Goal: Information Seeking & Learning: Learn about a topic

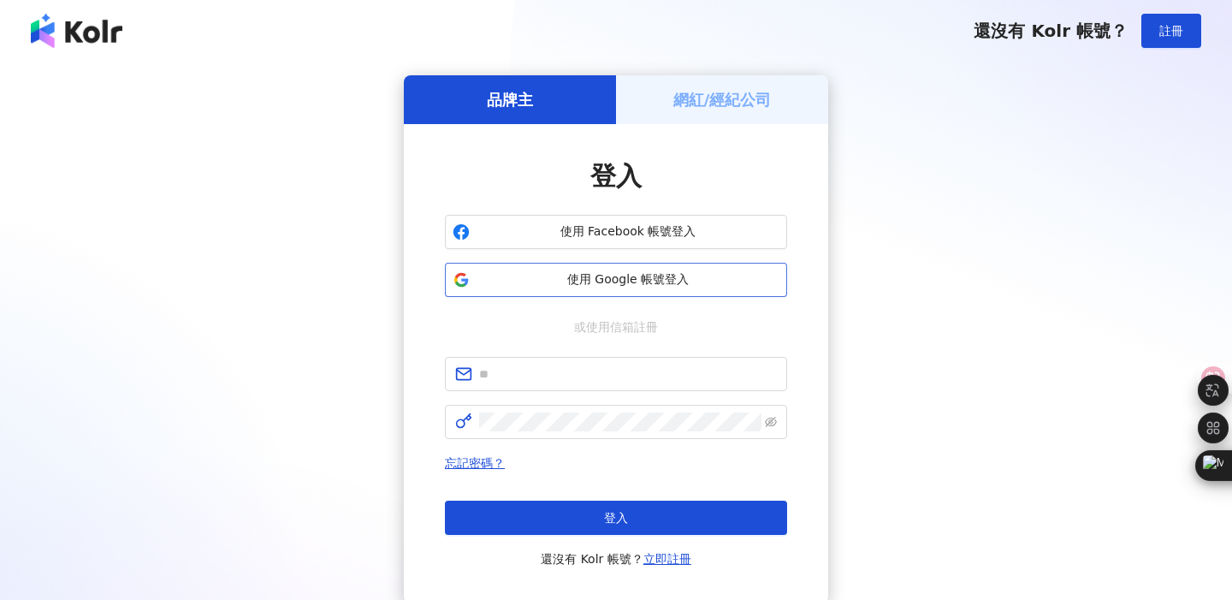
click at [574, 272] on span "使用 Google 帳號登入" at bounding box center [627, 279] width 303 height 17
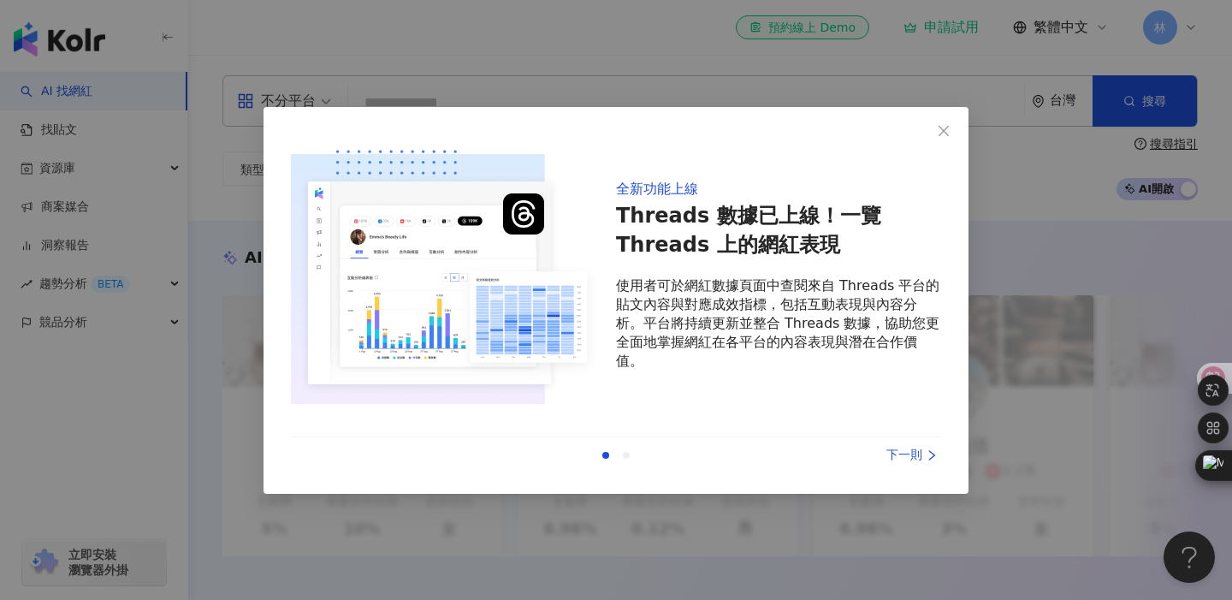
click at [895, 452] on div "下一則" at bounding box center [877, 455] width 128 height 19
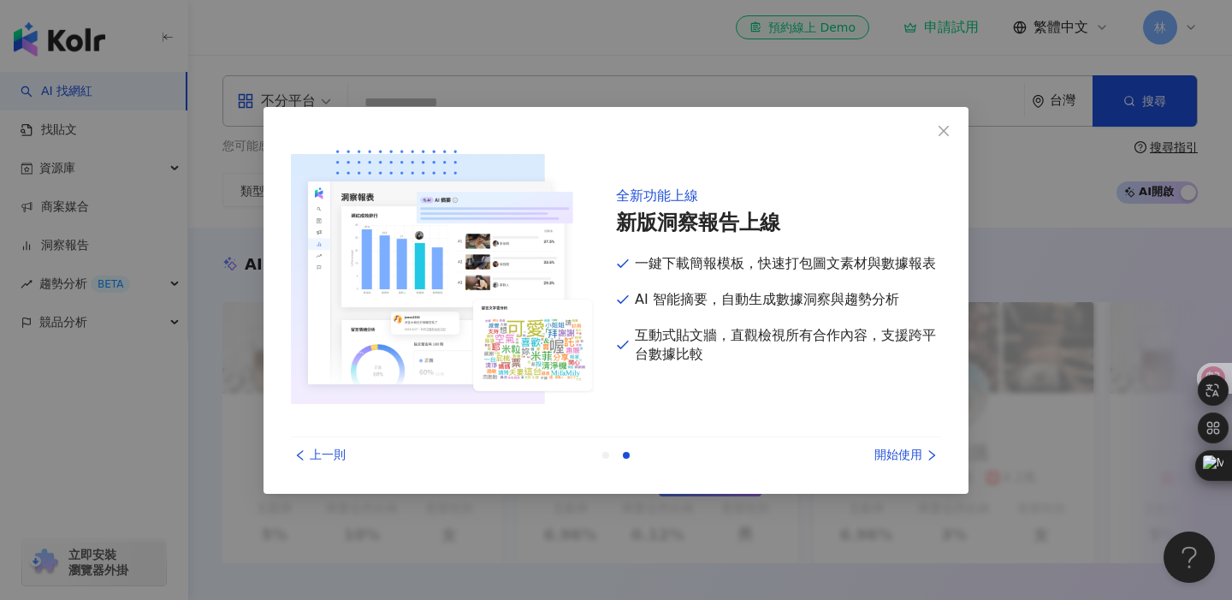
click at [898, 457] on div "開始使用" at bounding box center [877, 455] width 128 height 19
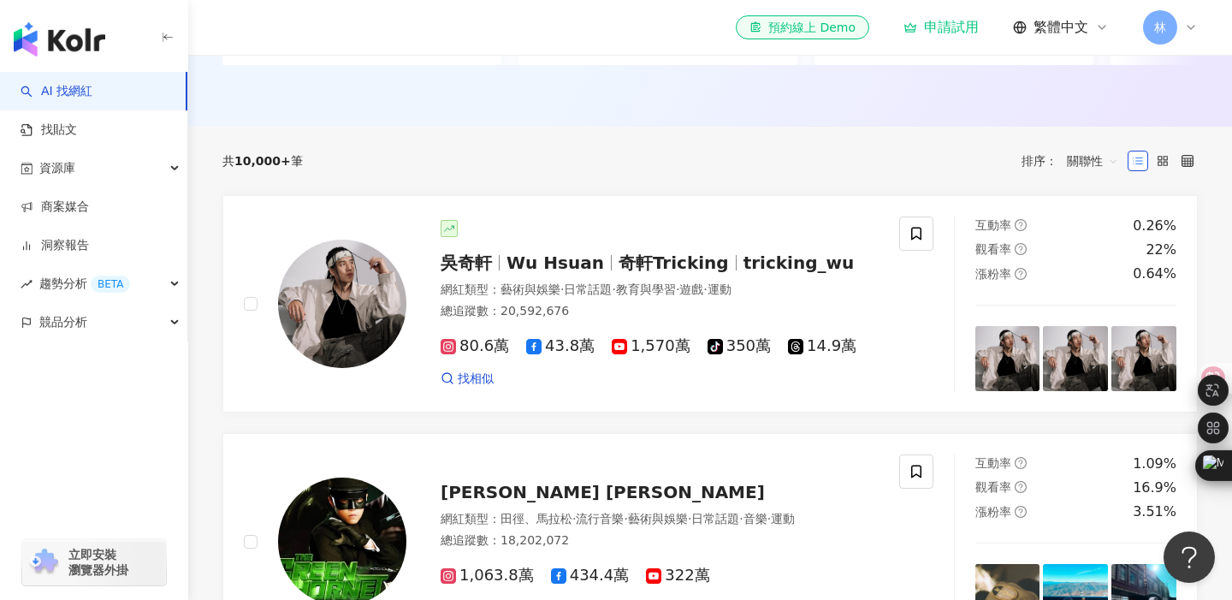
scroll to position [514, 0]
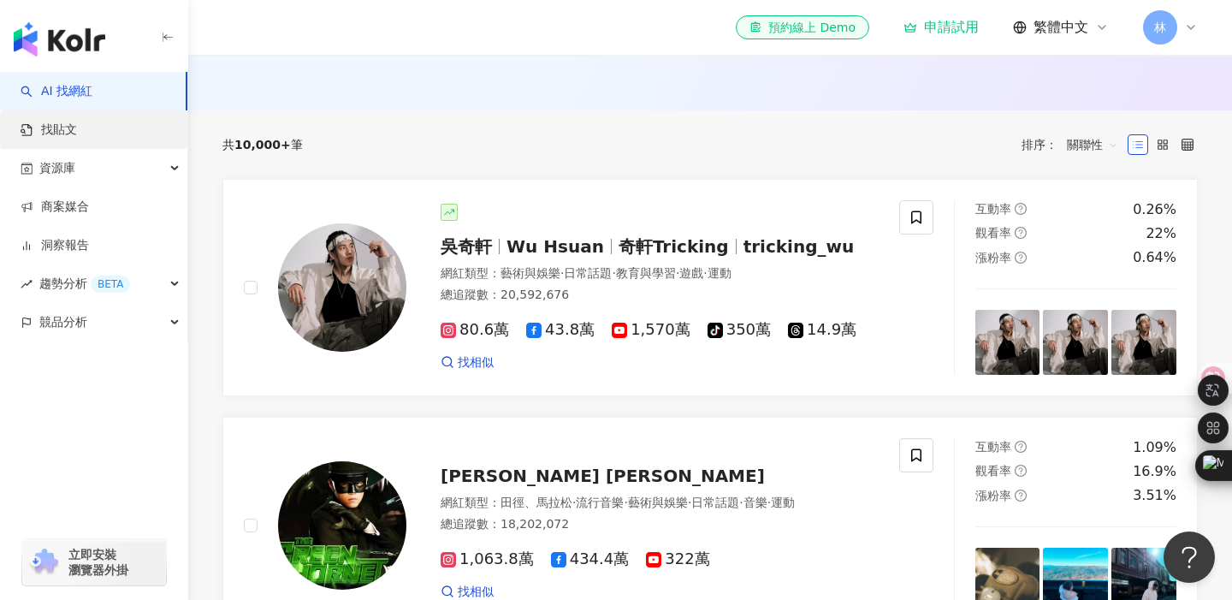
click at [74, 132] on link "找貼文" at bounding box center [49, 129] width 56 height 17
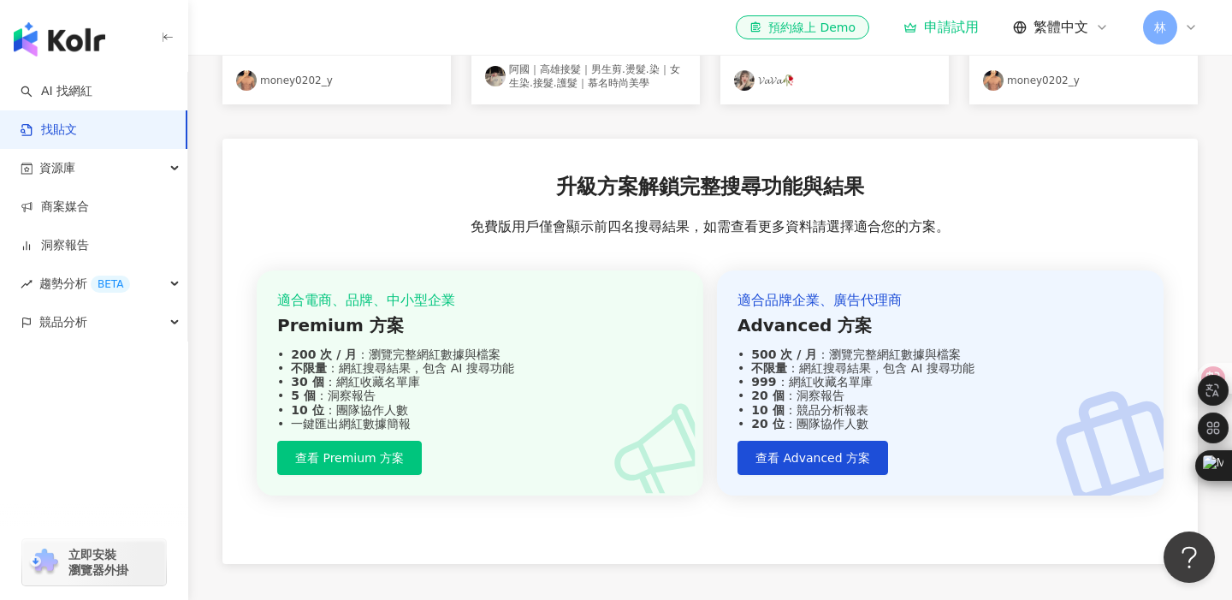
scroll to position [596, 0]
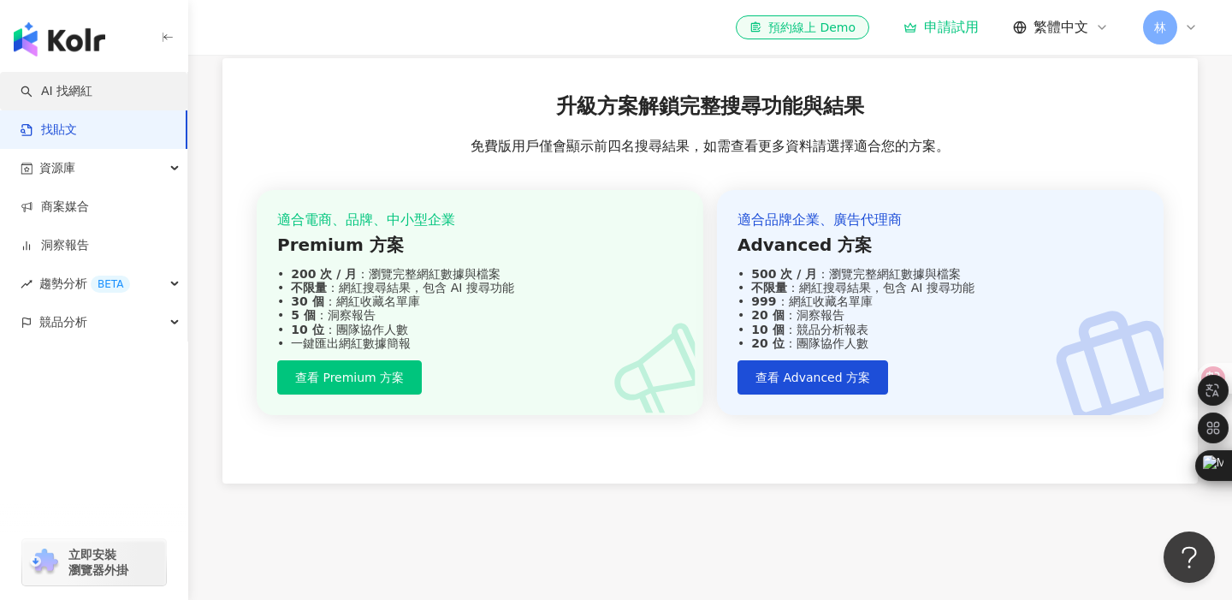
click at [82, 92] on link "AI 找網紅" at bounding box center [57, 91] width 72 height 17
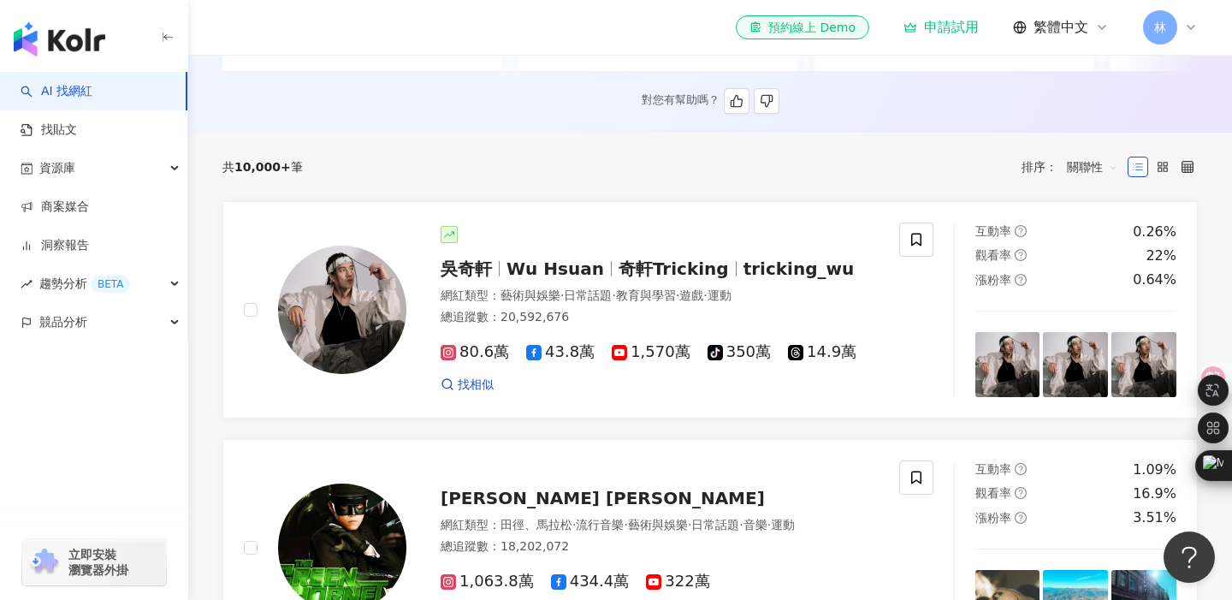
scroll to position [572, 0]
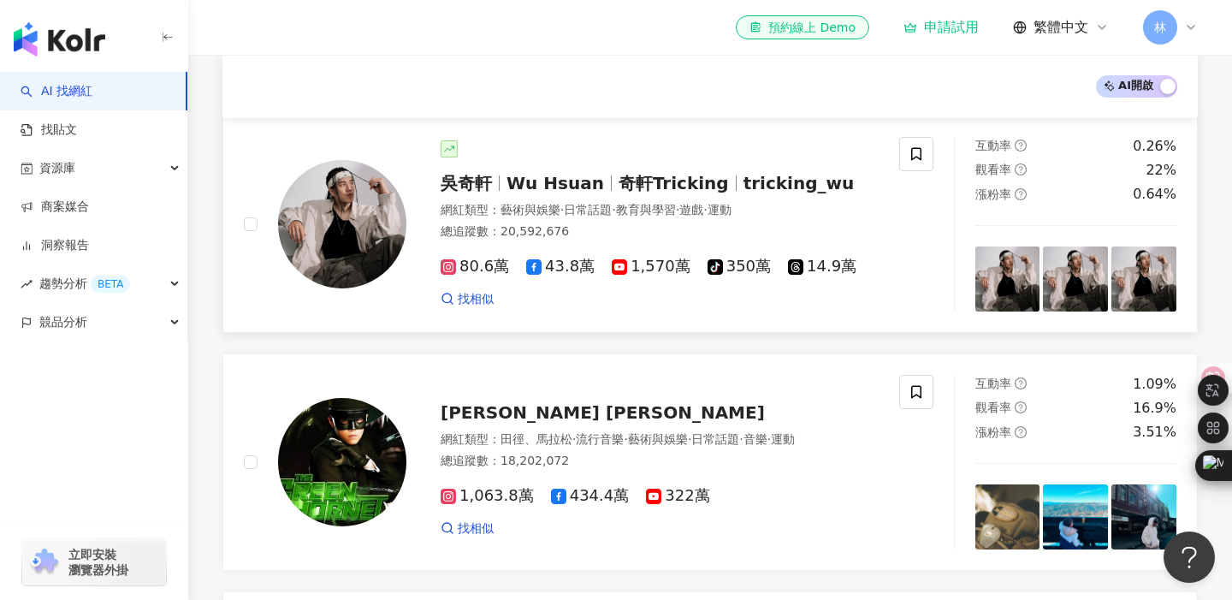
click at [375, 223] on img at bounding box center [342, 224] width 128 height 128
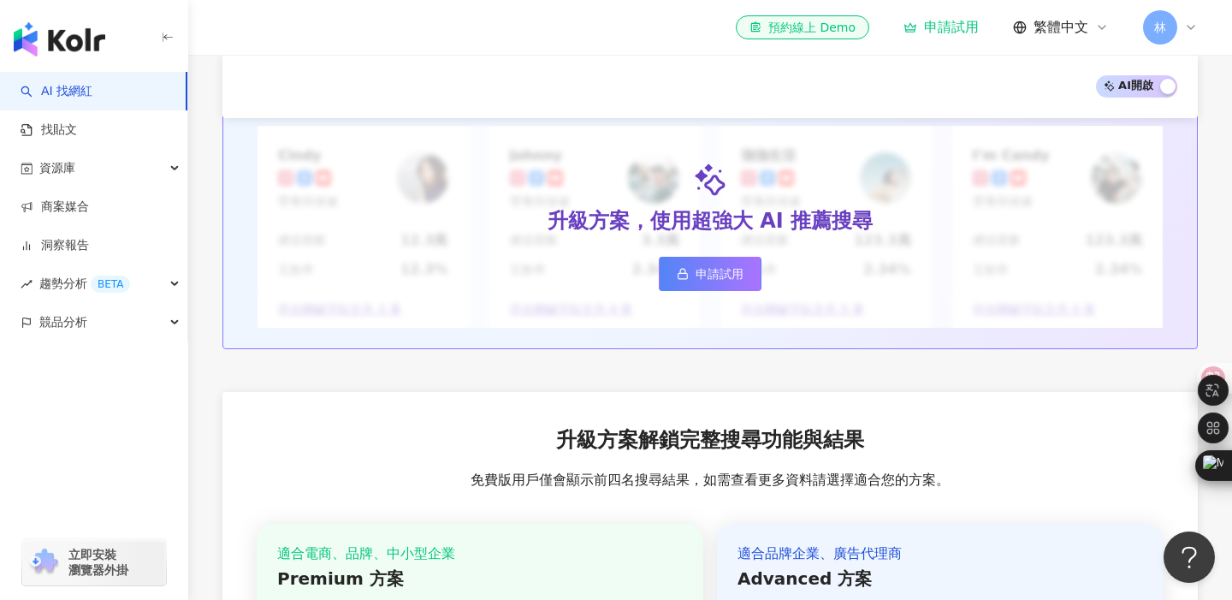
scroll to position [1929, 0]
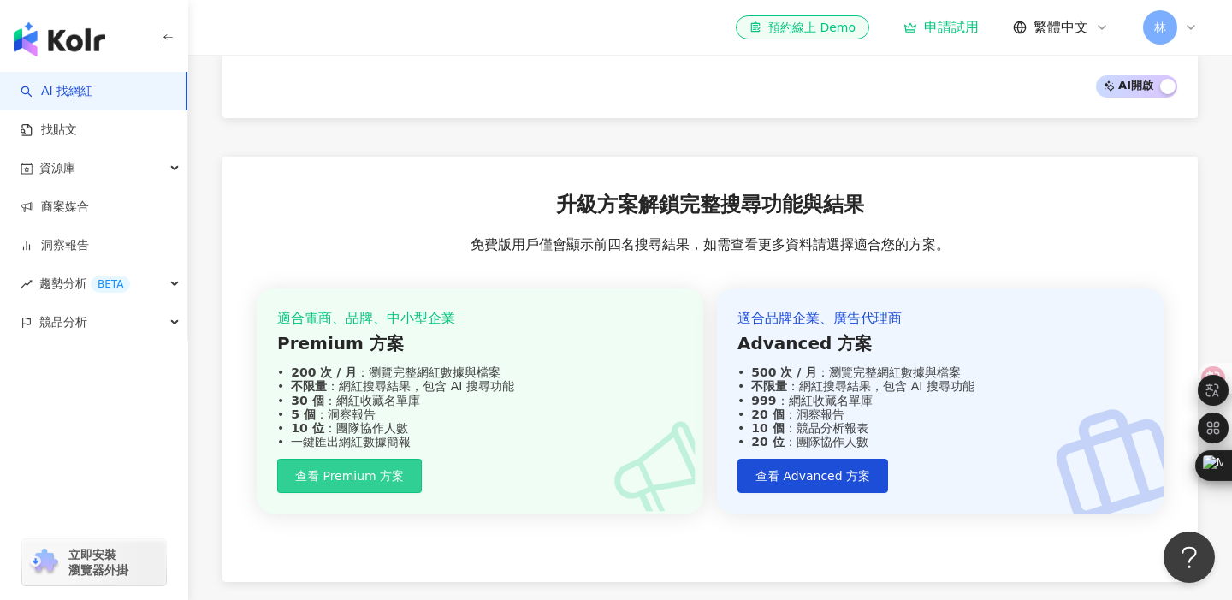
click at [383, 482] on span "查看 Premium 方案" at bounding box center [349, 476] width 109 height 14
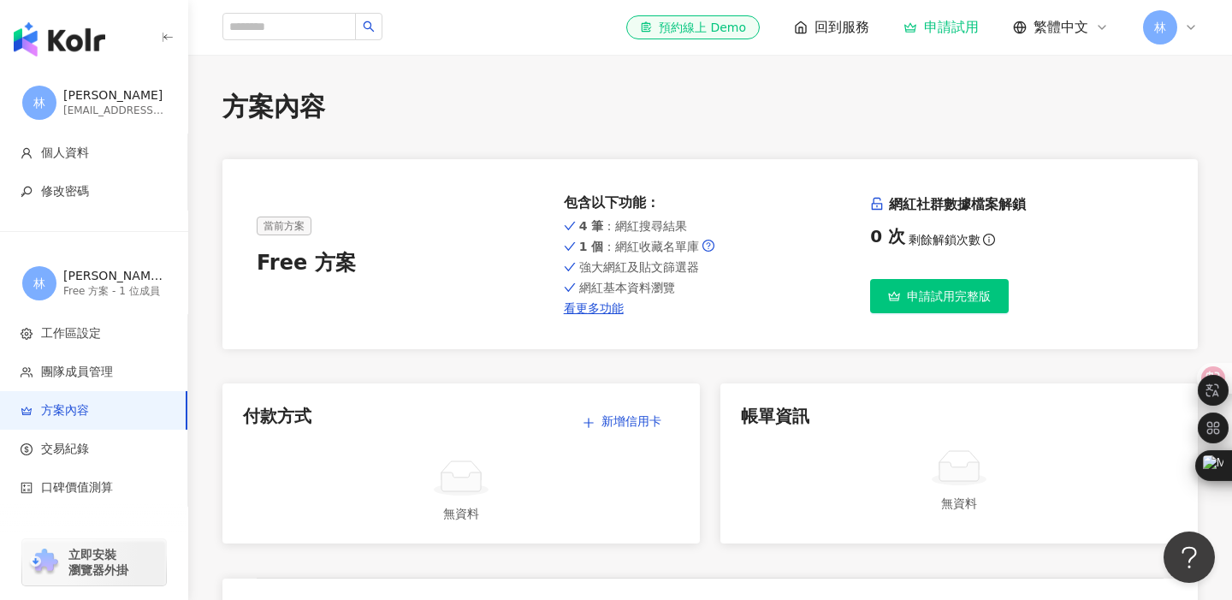
click at [931, 298] on span "申請試用完整版" at bounding box center [949, 296] width 84 height 14
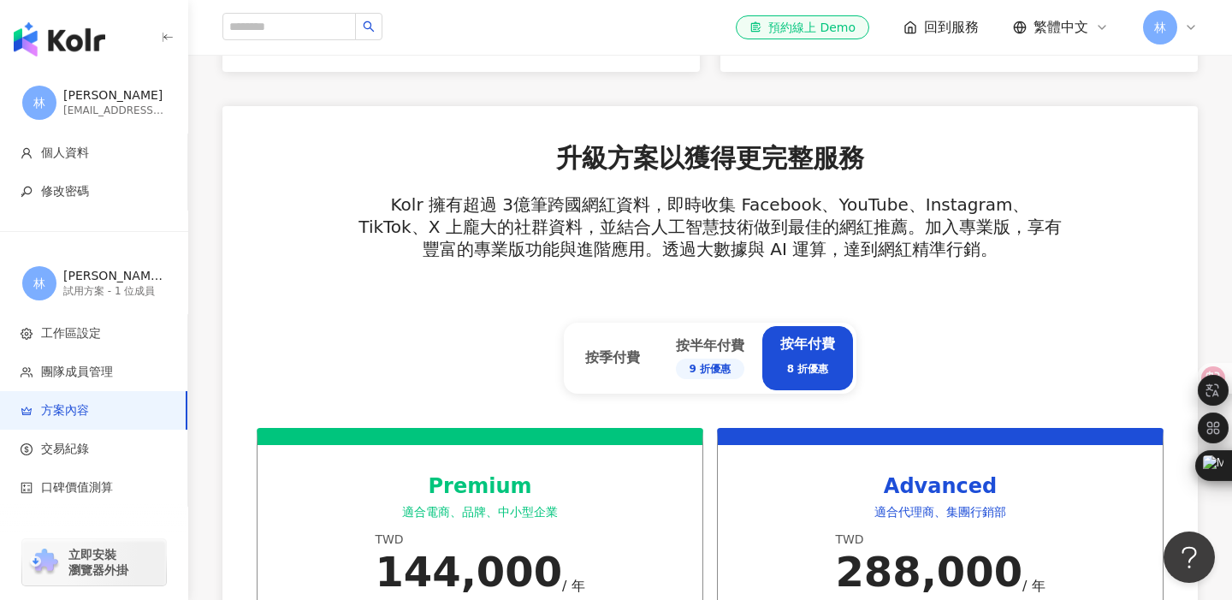
scroll to position [547, 0]
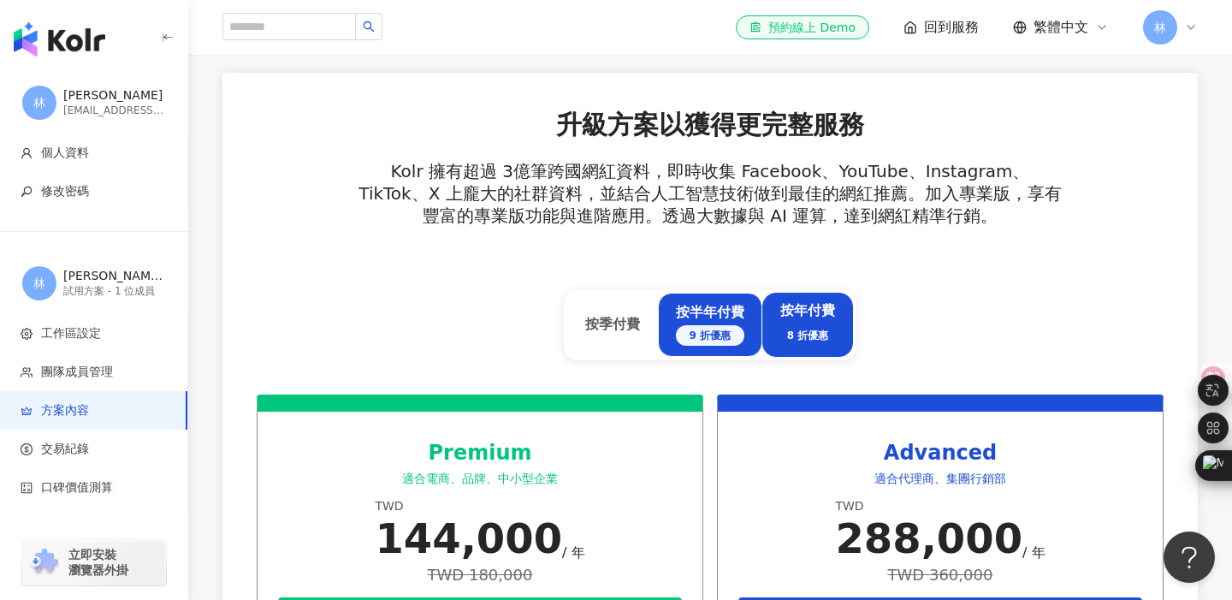
click at [709, 306] on div "按半年付費 9 折優惠" at bounding box center [710, 324] width 68 height 43
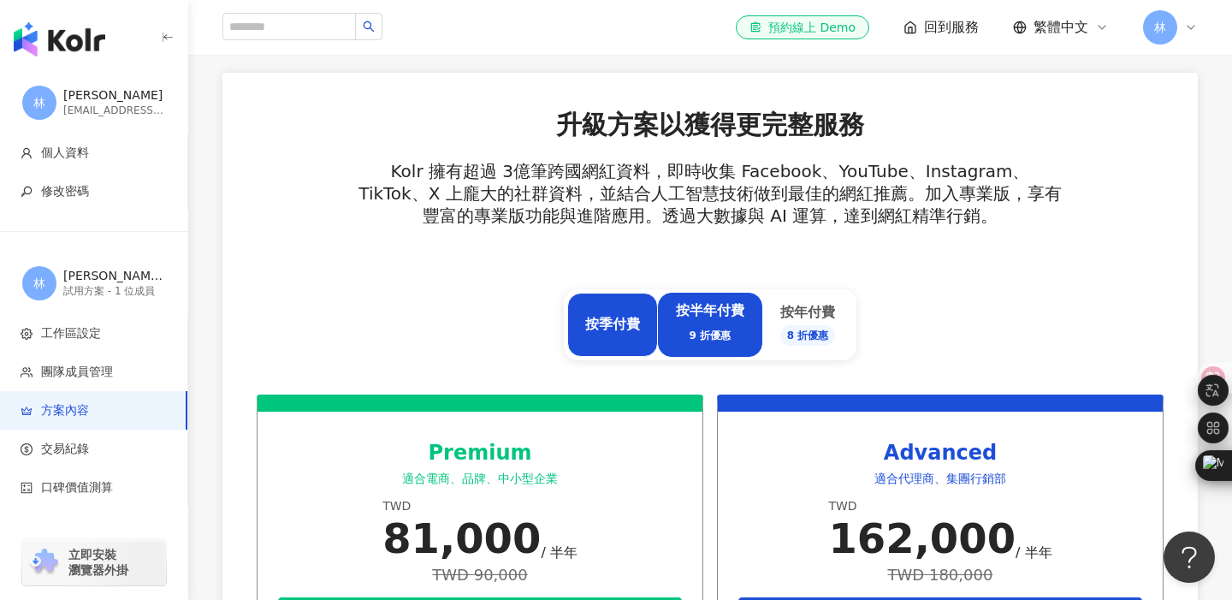
click at [624, 311] on div "按季付費" at bounding box center [612, 325] width 91 height 64
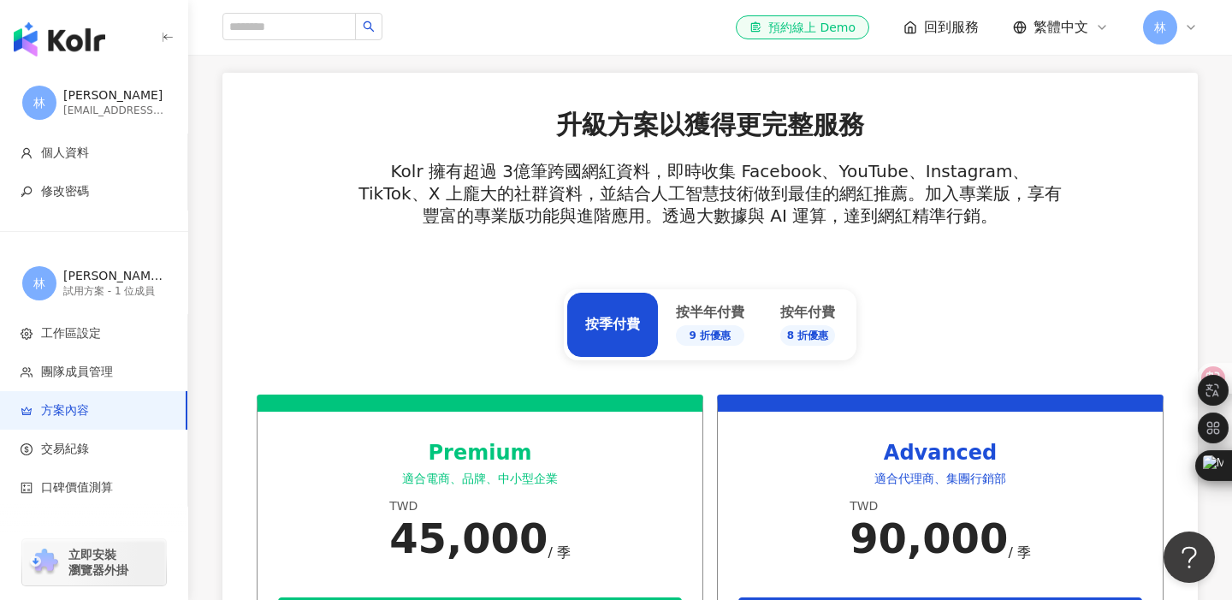
scroll to position [720, 0]
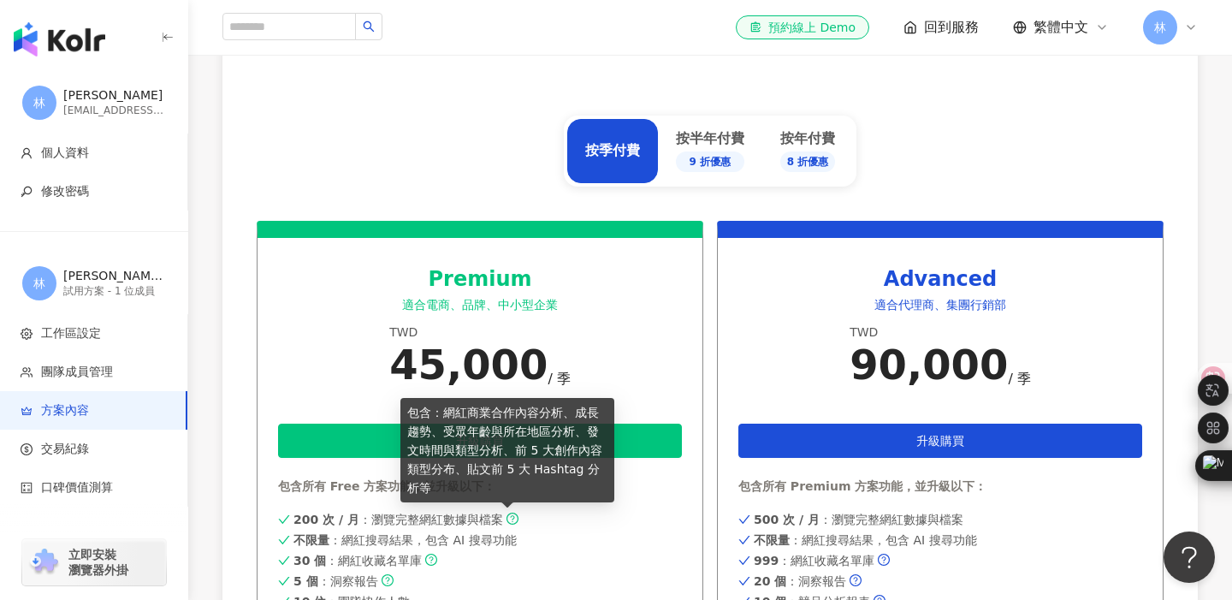
click at [506, 517] on icon "question-circle" at bounding box center [512, 518] width 12 height 12
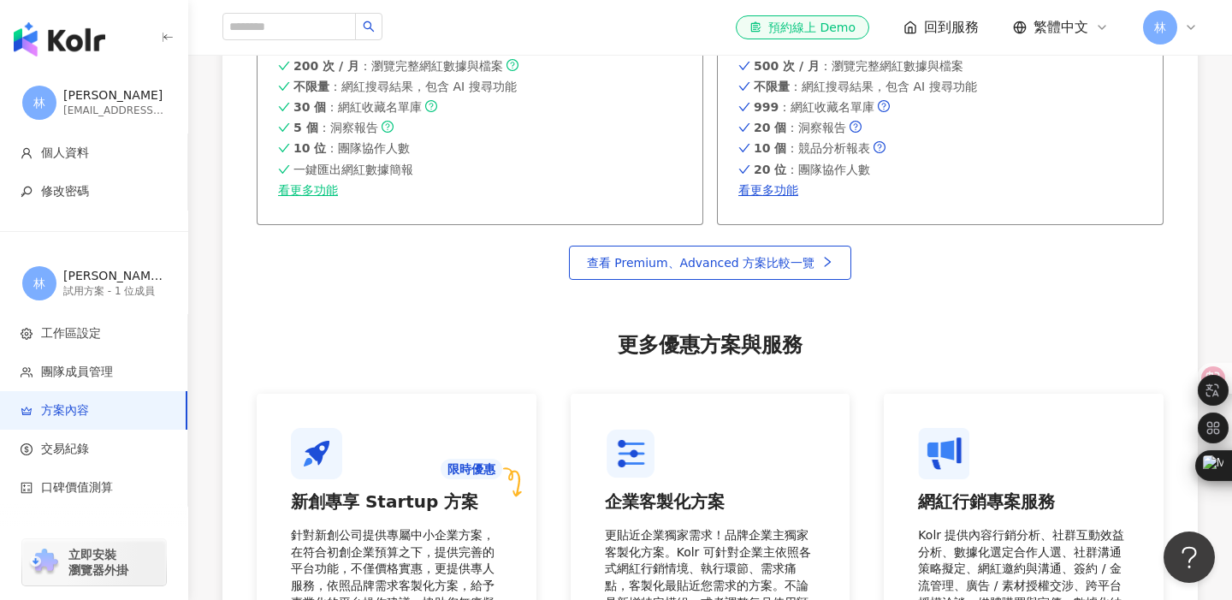
scroll to position [1172, 0]
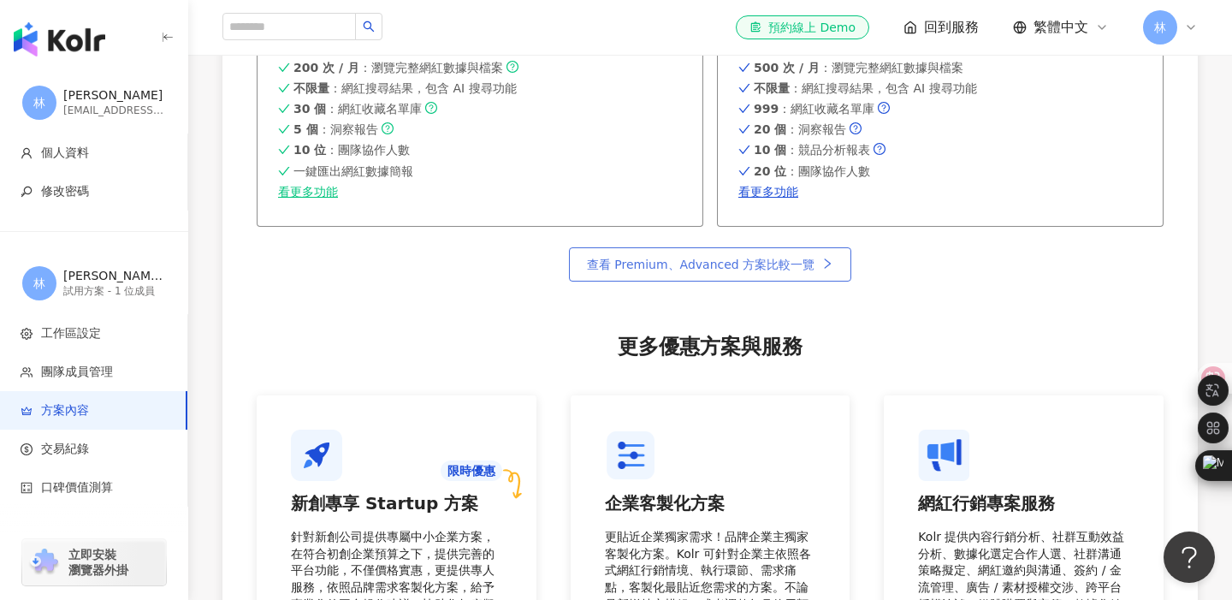
click at [669, 257] on span "查看 Premium、Advanced 方案比較一覽" at bounding box center [701, 264] width 228 height 14
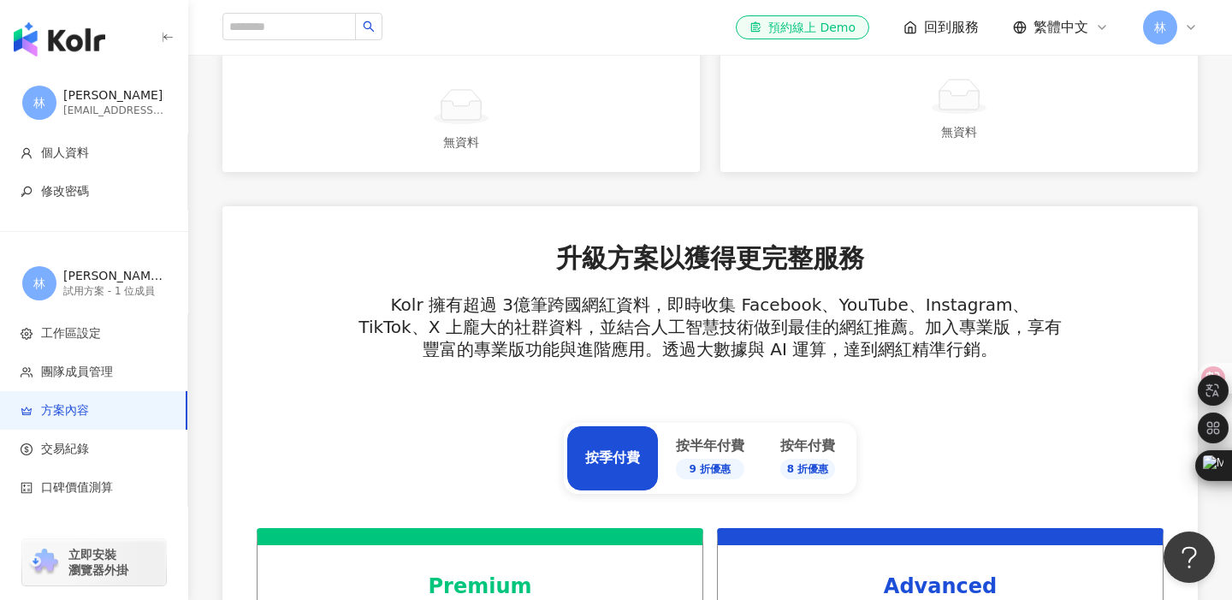
scroll to position [0, 0]
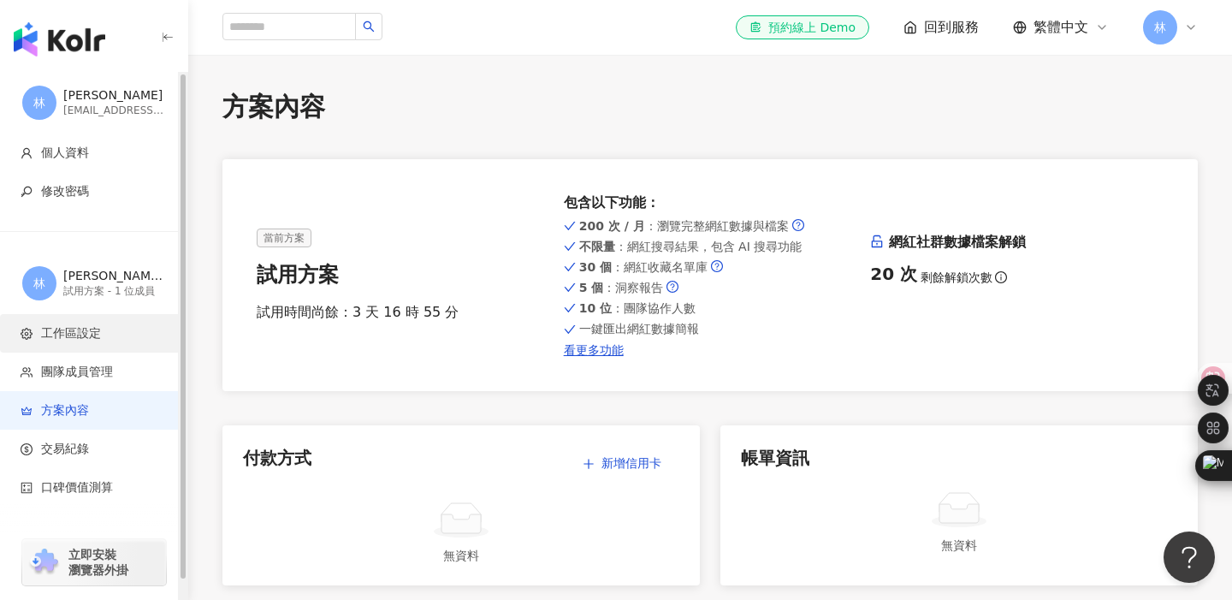
click at [90, 328] on span "工作區設定" at bounding box center [71, 333] width 60 height 17
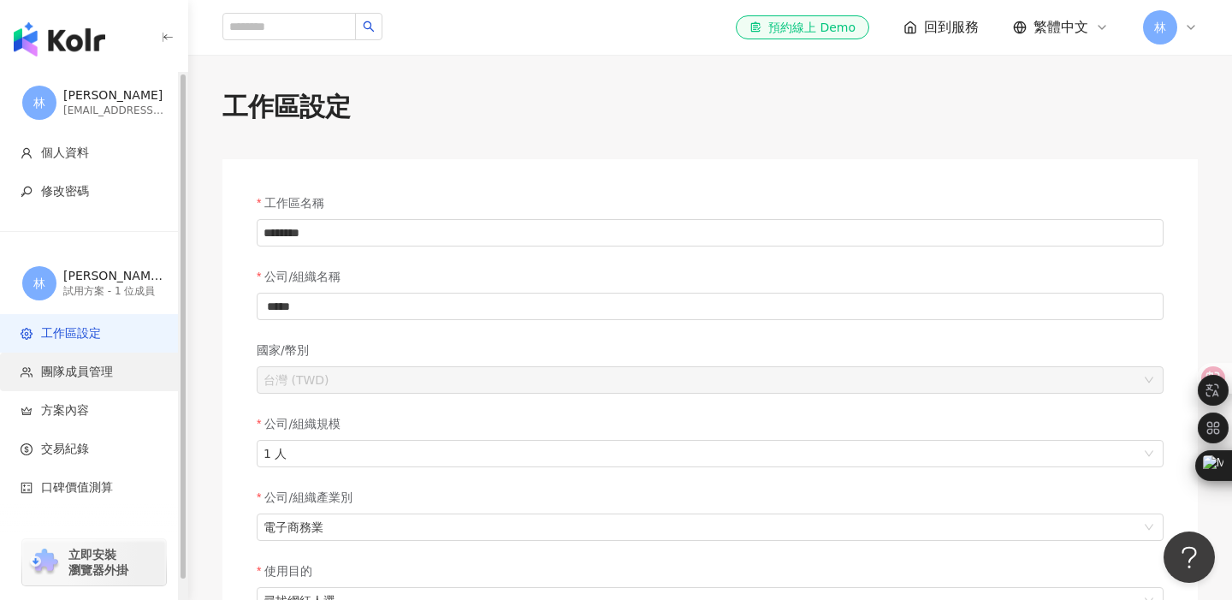
scroll to position [20, 0]
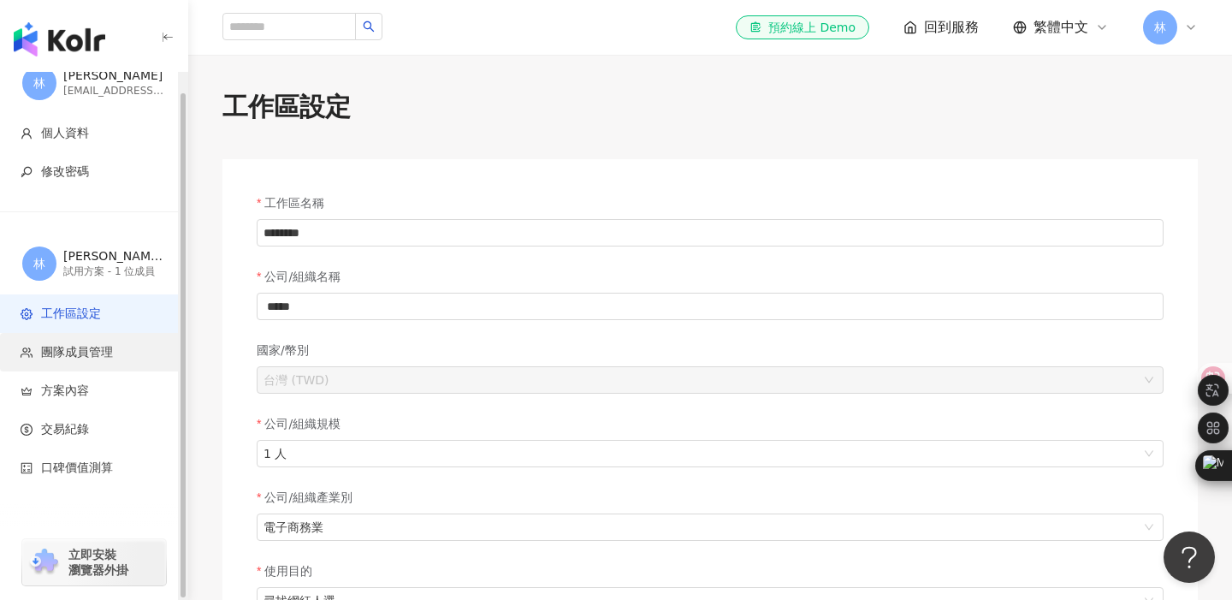
click at [102, 348] on span "團隊成員管理" at bounding box center [77, 352] width 72 height 17
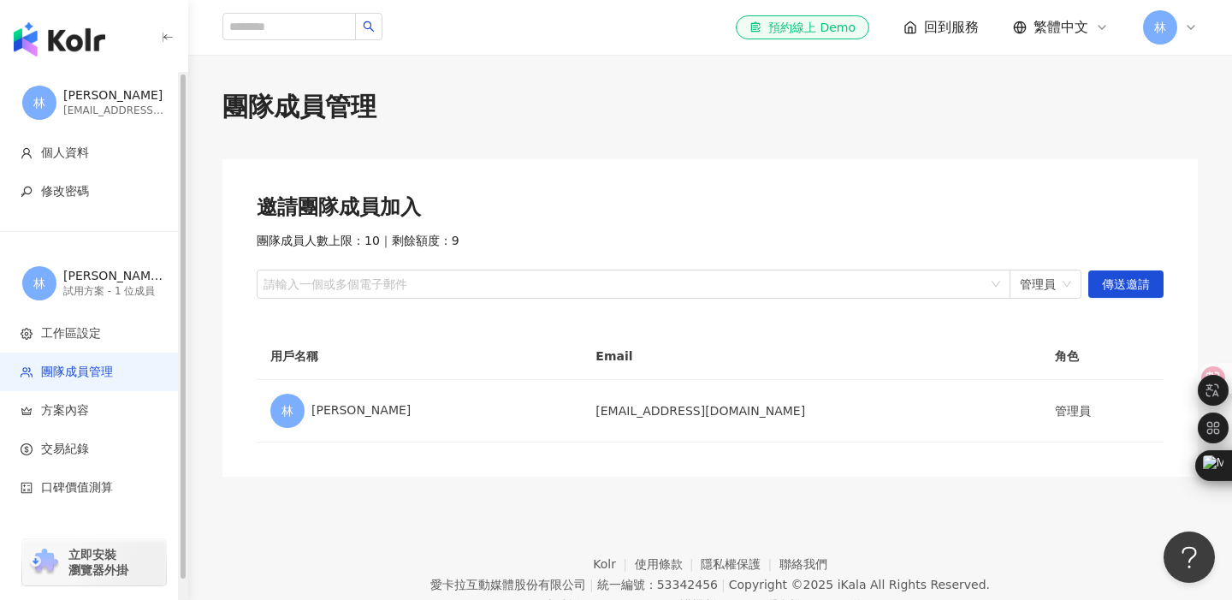
click at [80, 56] on img "button" at bounding box center [60, 39] width 92 height 34
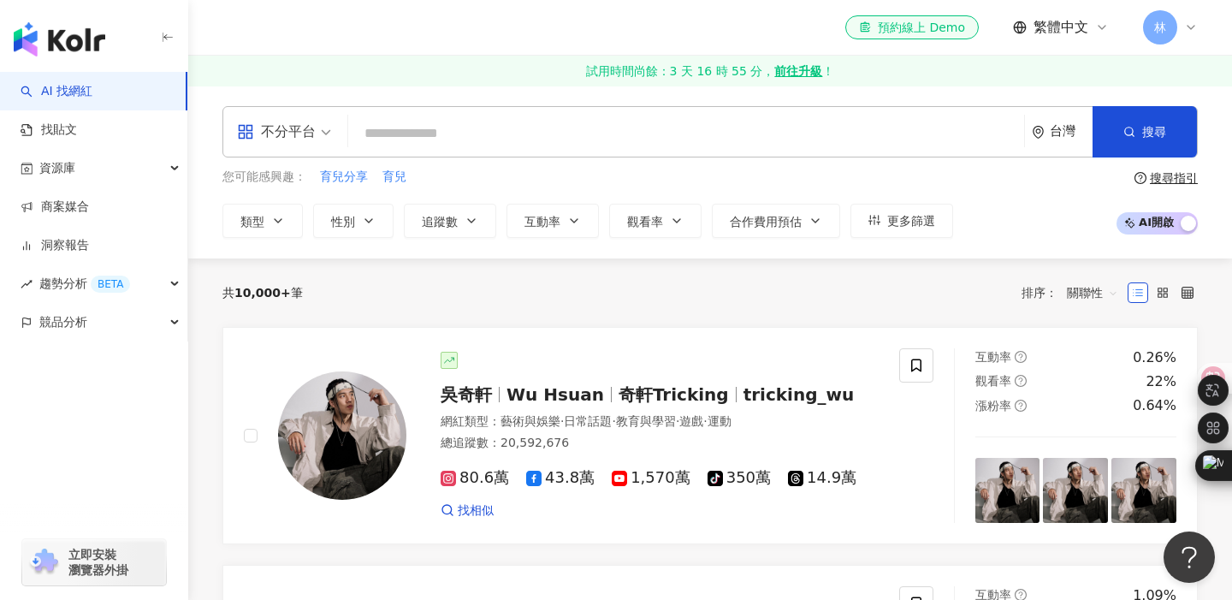
click at [405, 142] on input "search" at bounding box center [686, 133] width 662 height 33
click at [1062, 132] on div "台灣" at bounding box center [1071, 131] width 43 height 15
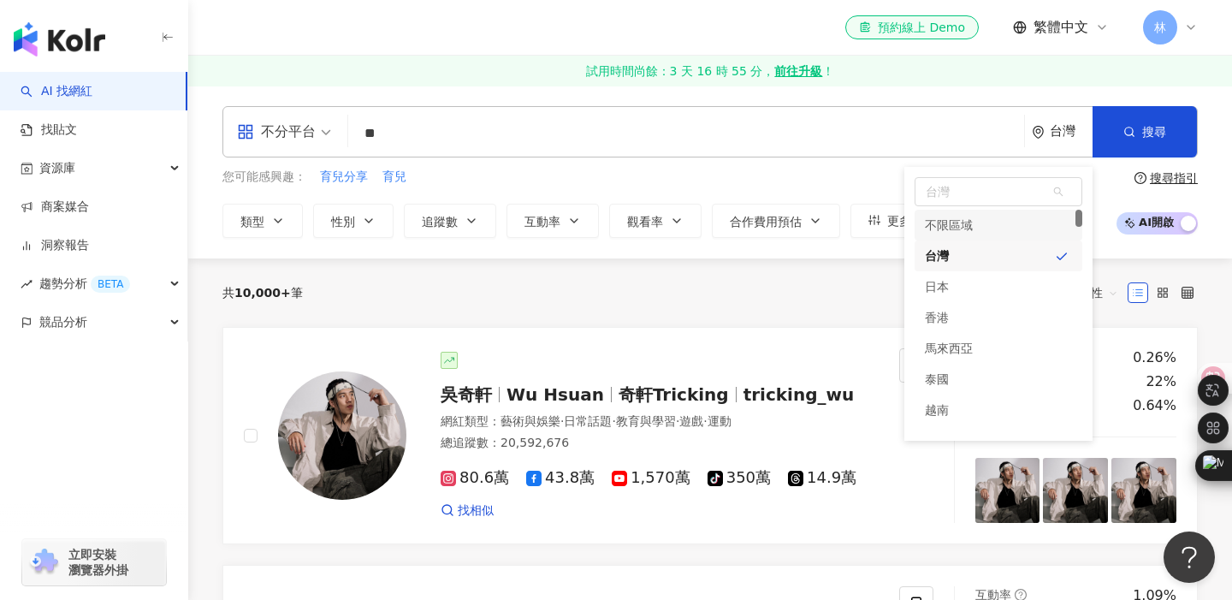
click at [736, 162] on div "不分平台 ** 台灣 台灣 unlimit tw 不限區域 台灣 日本 香港 馬來西亞 泰國 越南 新加坡 搜尋 customizedTag loading …" at bounding box center [710, 172] width 1044 height 132
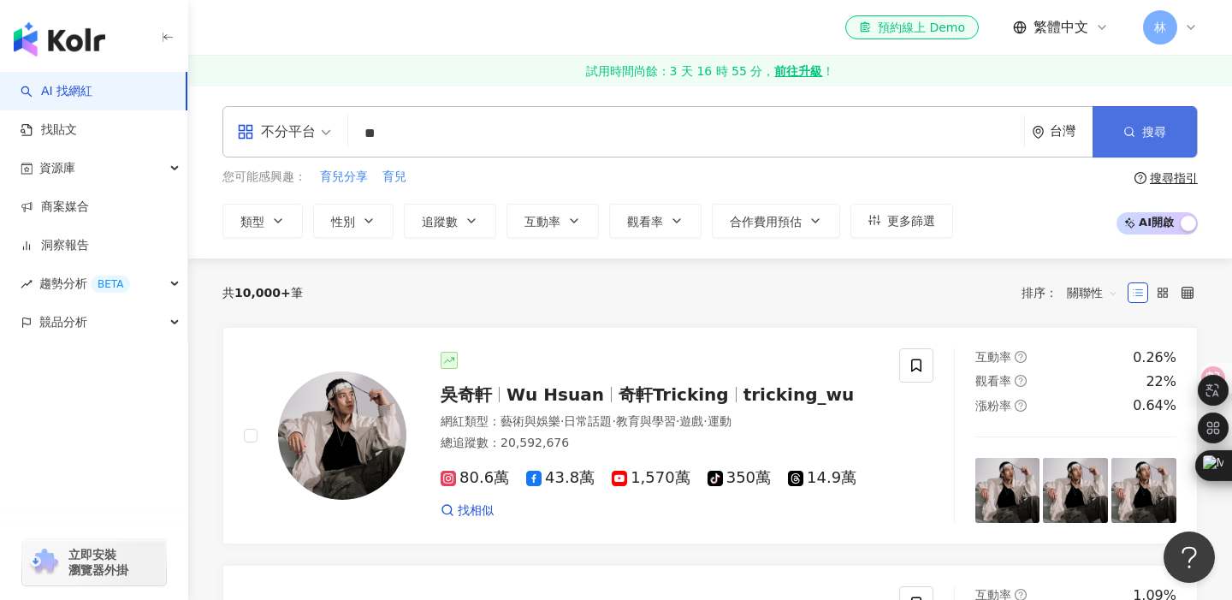
click at [1172, 127] on button "搜尋" at bounding box center [1144, 131] width 104 height 51
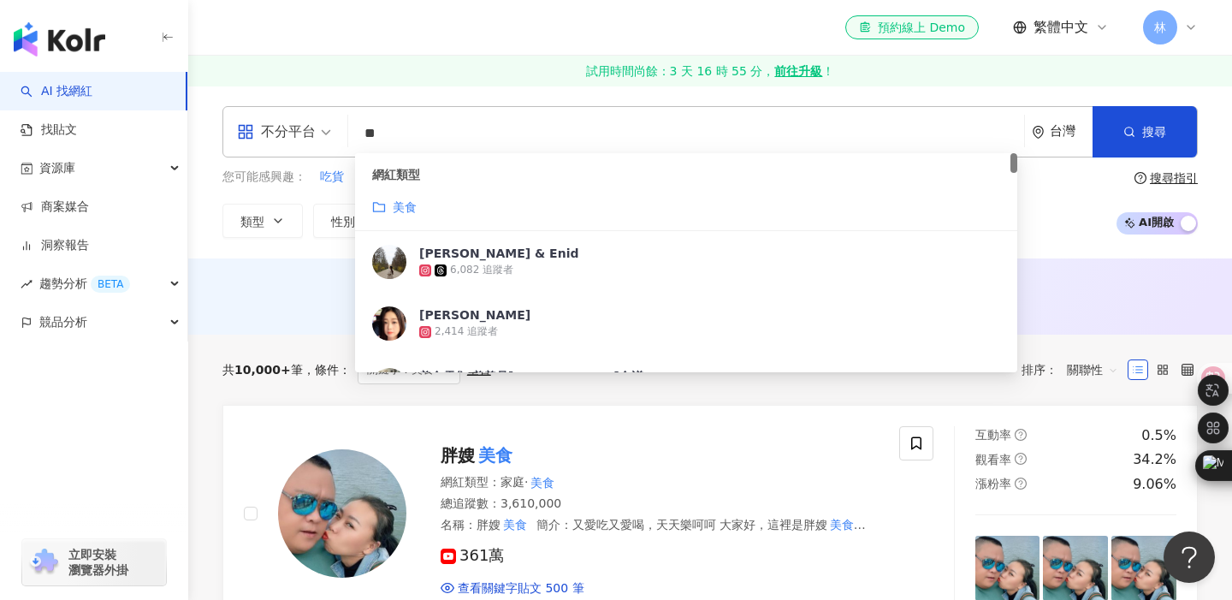
drag, startPoint x: 403, startPoint y: 128, endPoint x: 368, endPoint y: 133, distance: 35.4
click at [364, 133] on input "**" at bounding box center [686, 133] width 662 height 33
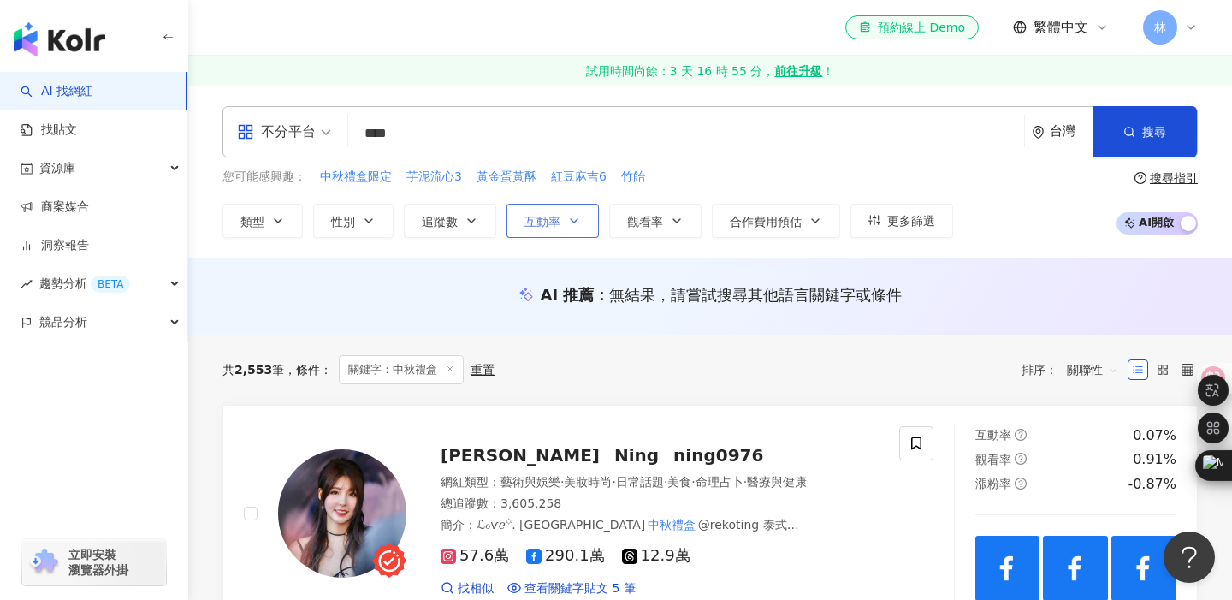
type input "****"
click at [553, 217] on span "互動率" at bounding box center [542, 222] width 36 height 14
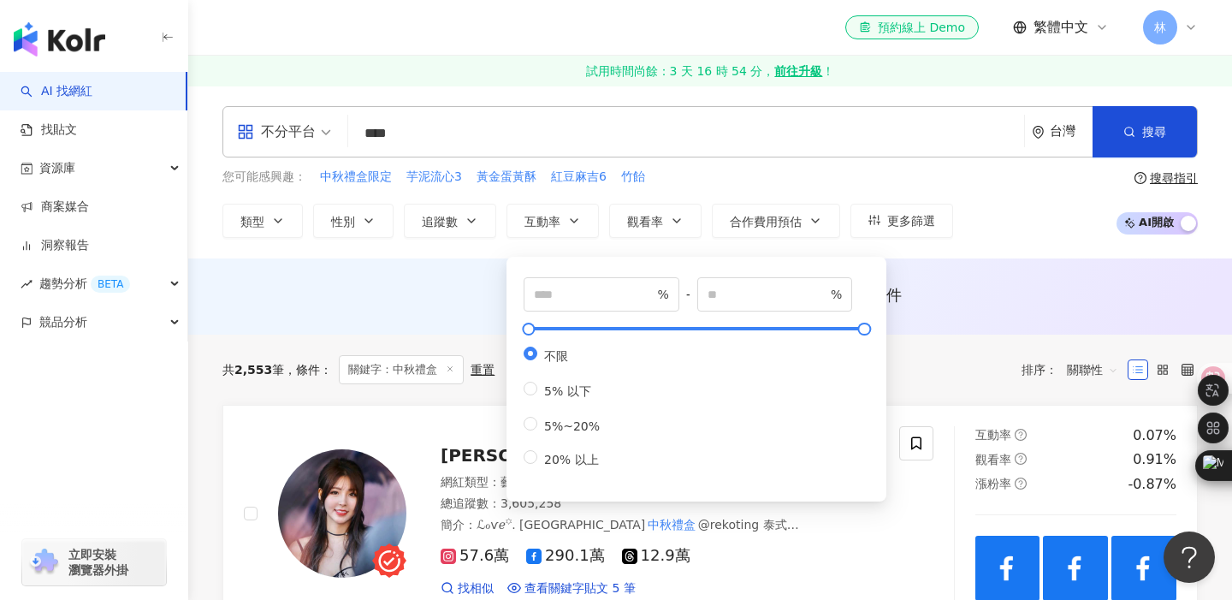
scroll to position [30, 0]
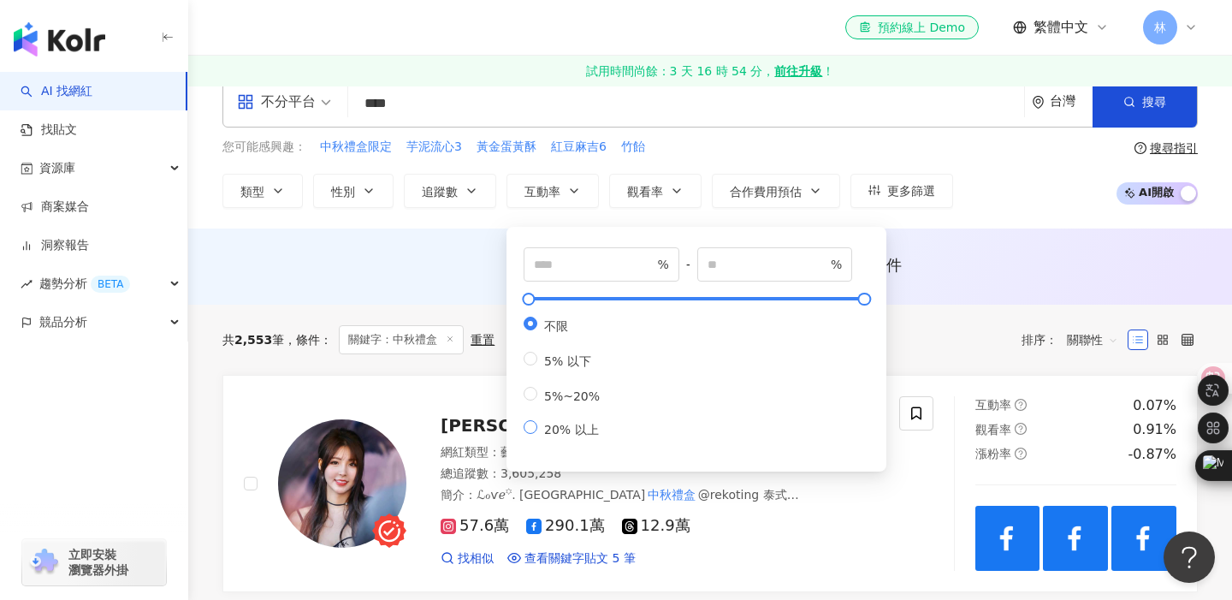
type input "**"
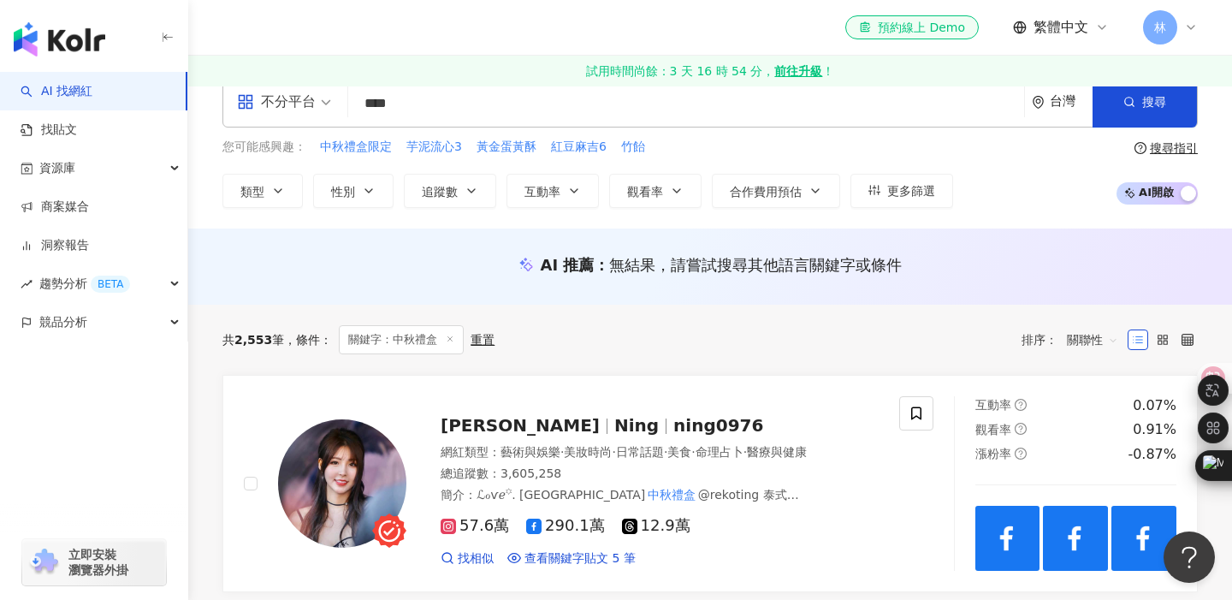
click at [750, 146] on div "您可能感興趣： 中秋禮盒限定 芋泥流心3 黃金蛋黃酥 紅豆麻吉6 竹飴" at bounding box center [587, 147] width 730 height 19
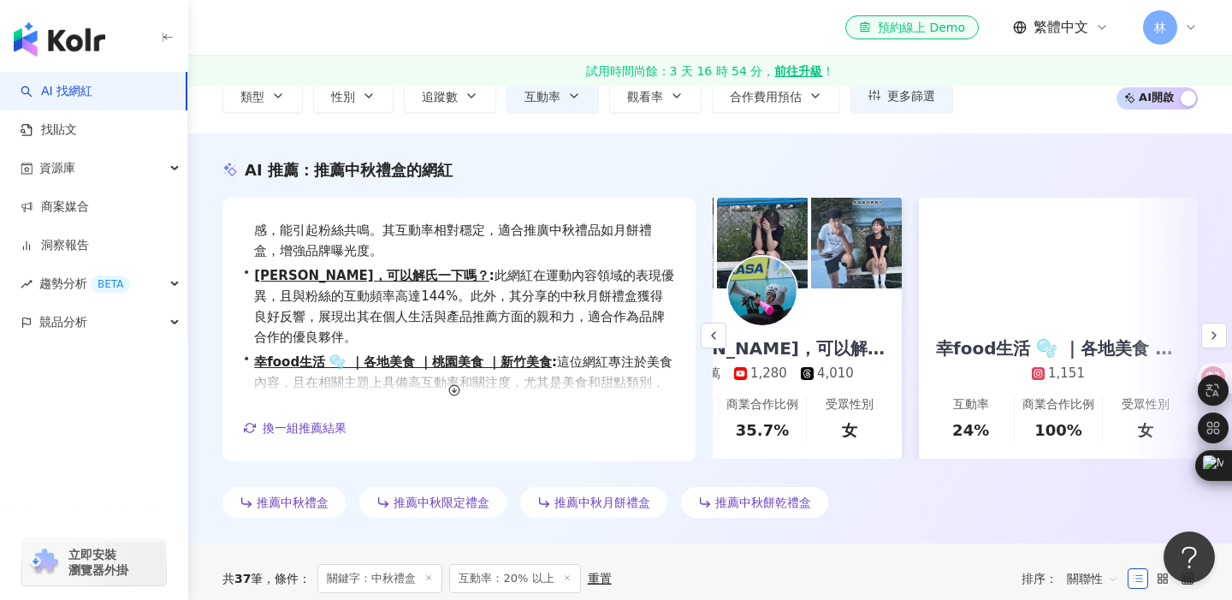
scroll to position [0, 420]
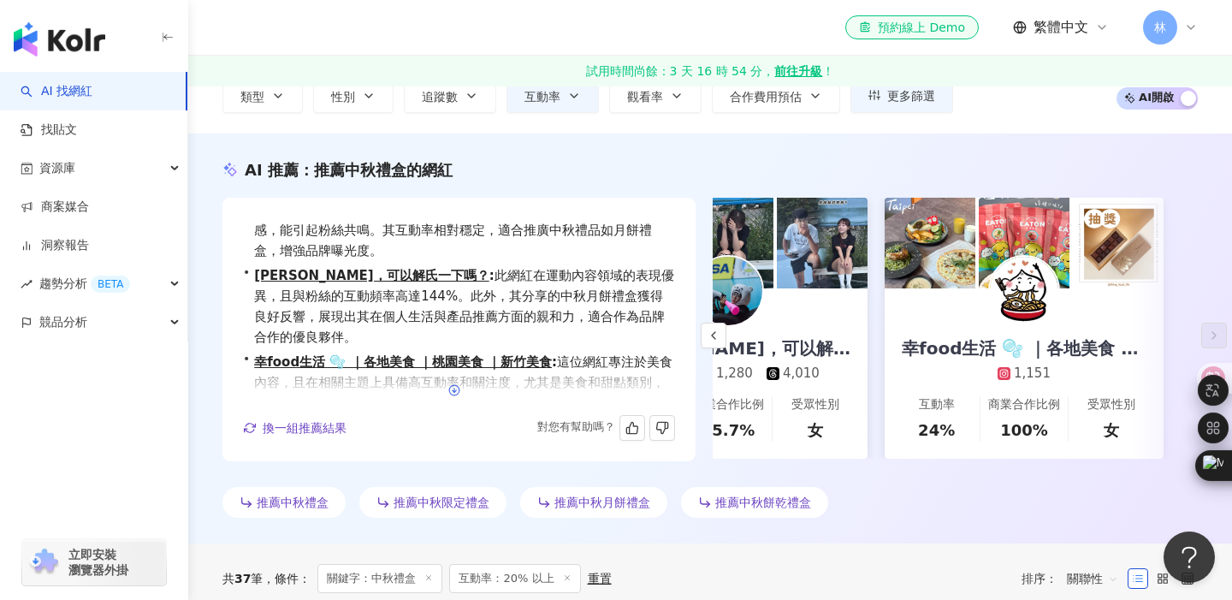
click at [454, 390] on line "button" at bounding box center [454, 389] width 0 height 4
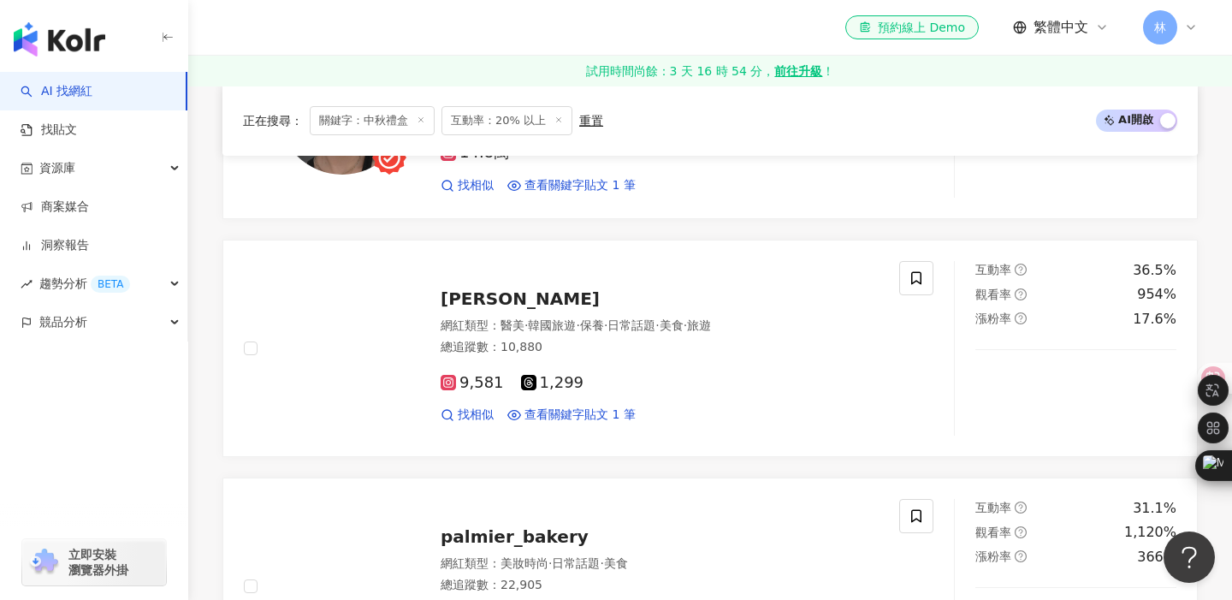
scroll to position [745, 0]
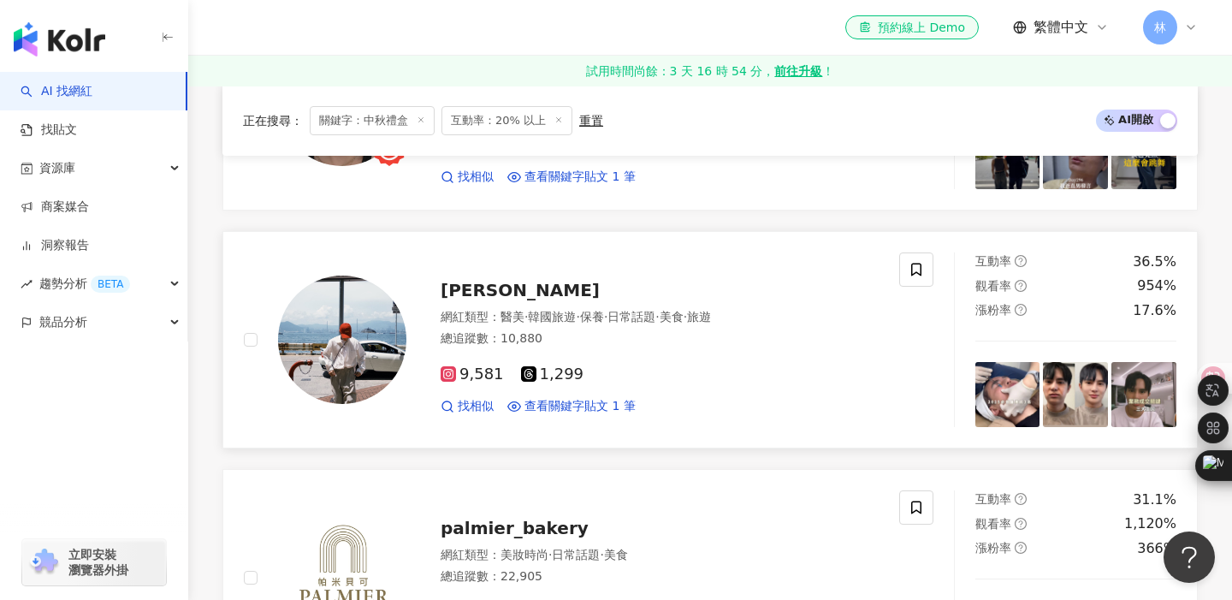
click at [469, 287] on span "曾辰" at bounding box center [519, 290] width 159 height 21
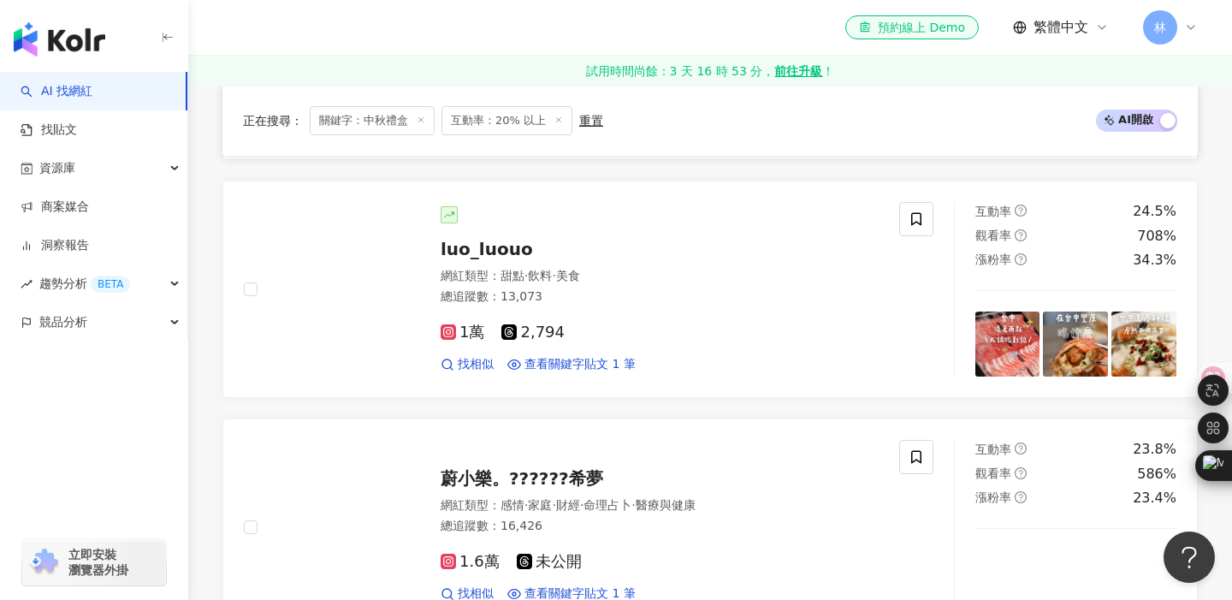
scroll to position [1747, 0]
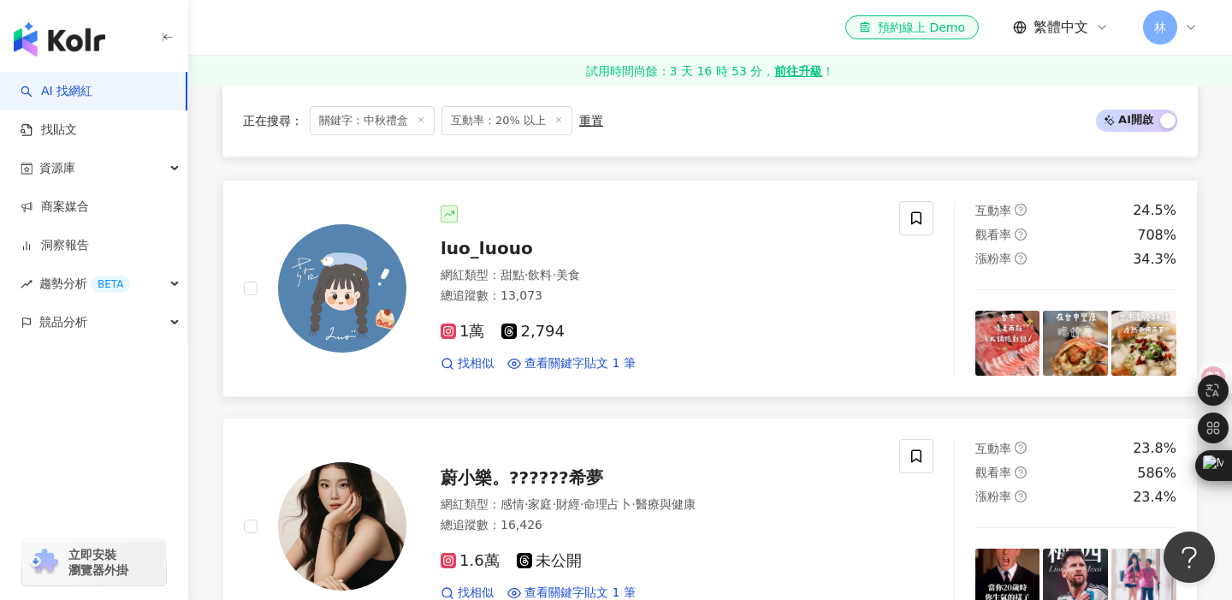
click at [501, 247] on span "luo_luouo" at bounding box center [486, 248] width 92 height 21
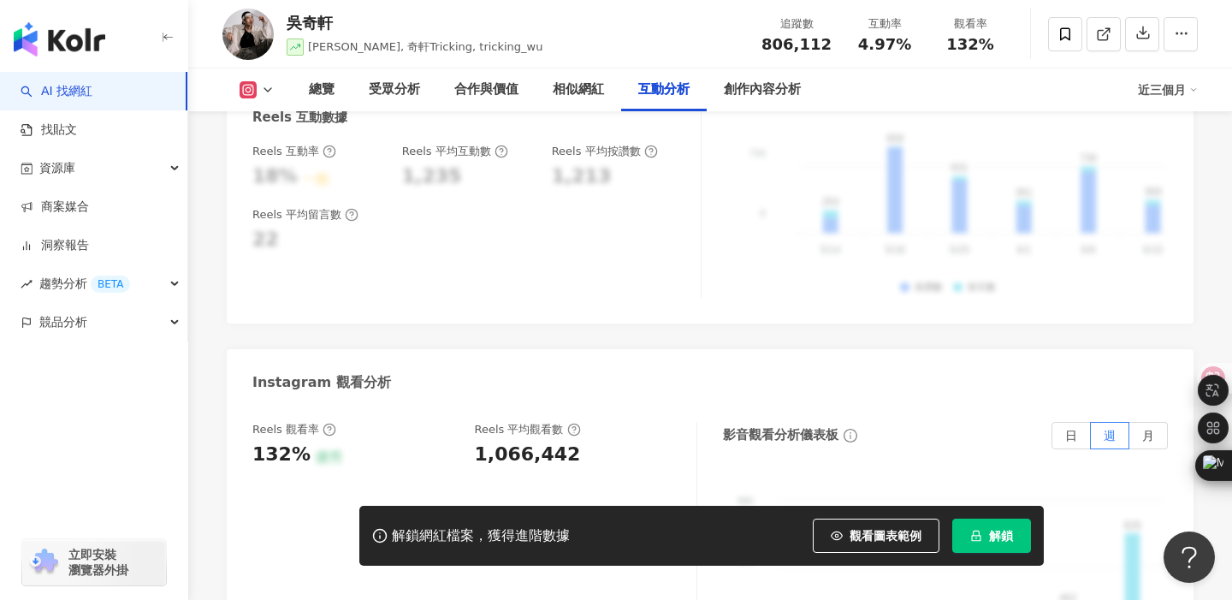
scroll to position [3733, 0]
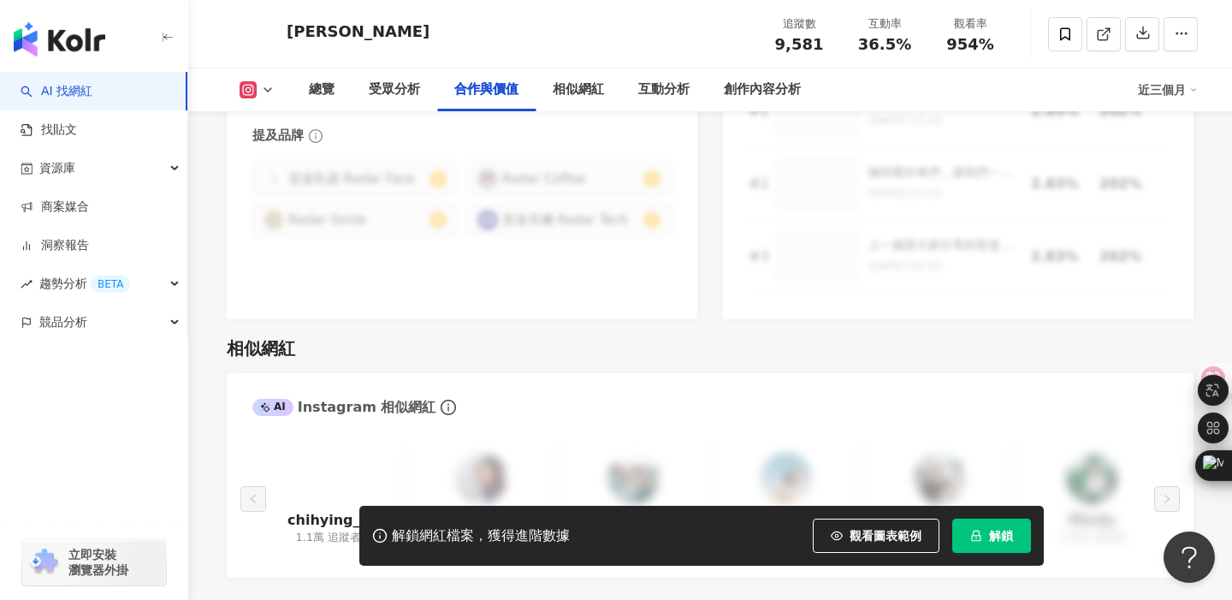
scroll to position [2867, 0]
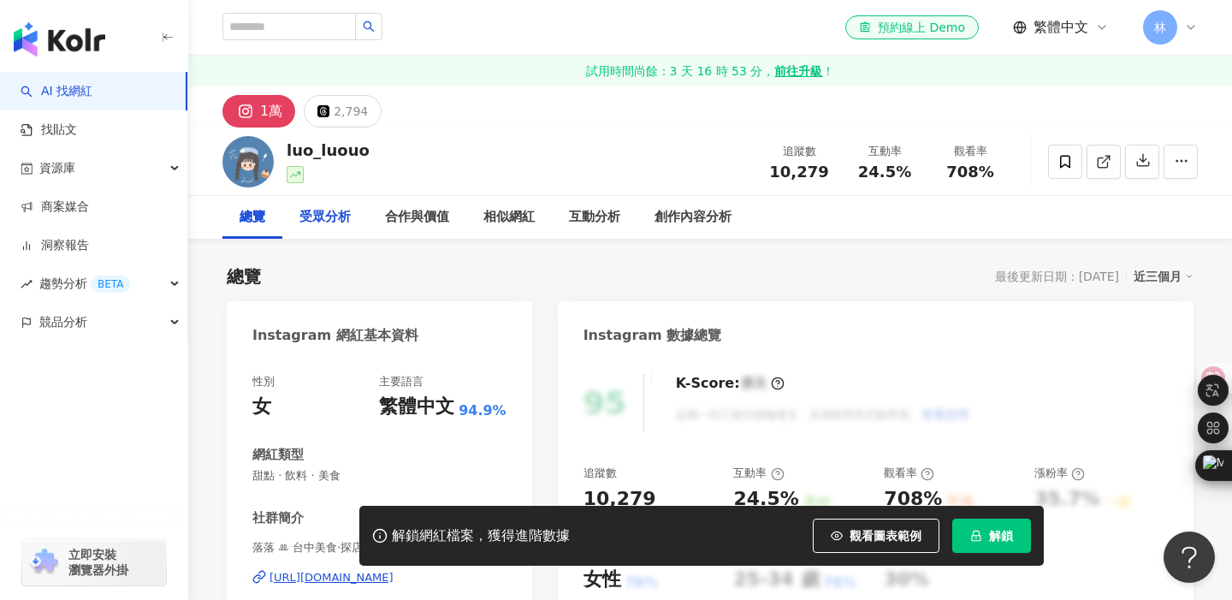
click at [341, 213] on div "受眾分析" at bounding box center [324, 217] width 51 height 21
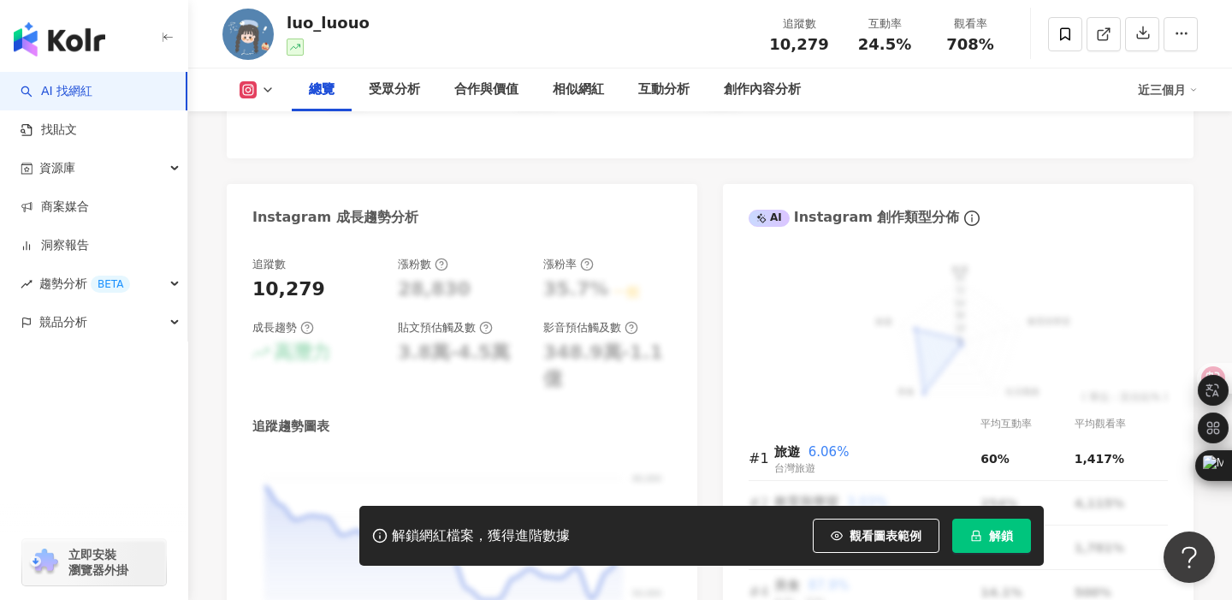
scroll to position [802, 0]
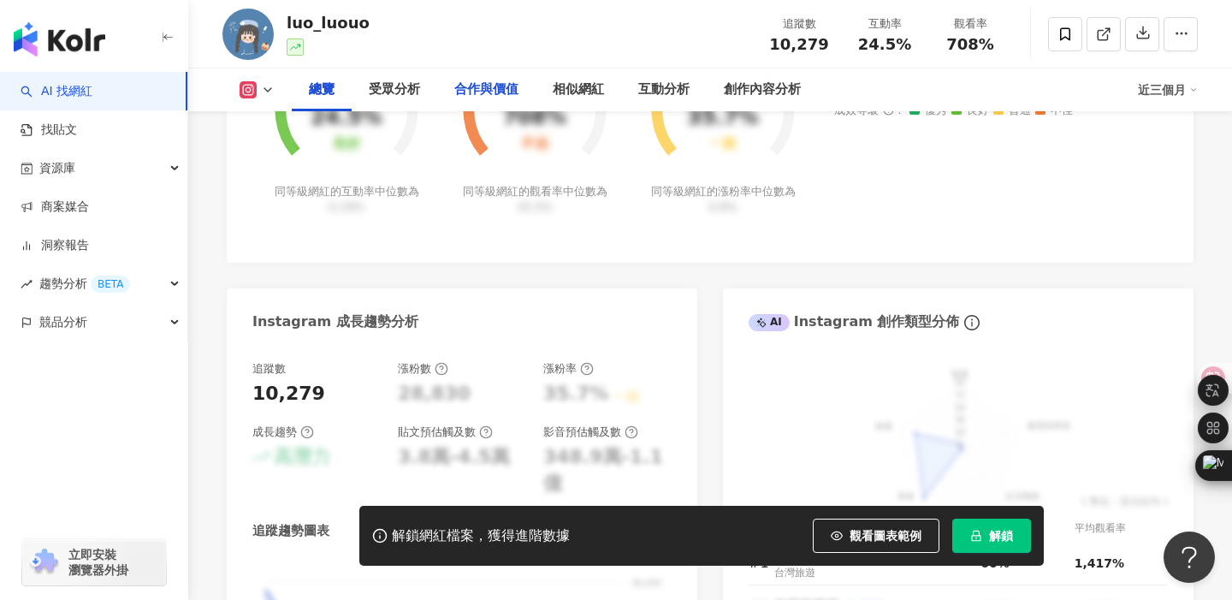
click at [469, 90] on div "合作與價值" at bounding box center [486, 90] width 64 height 21
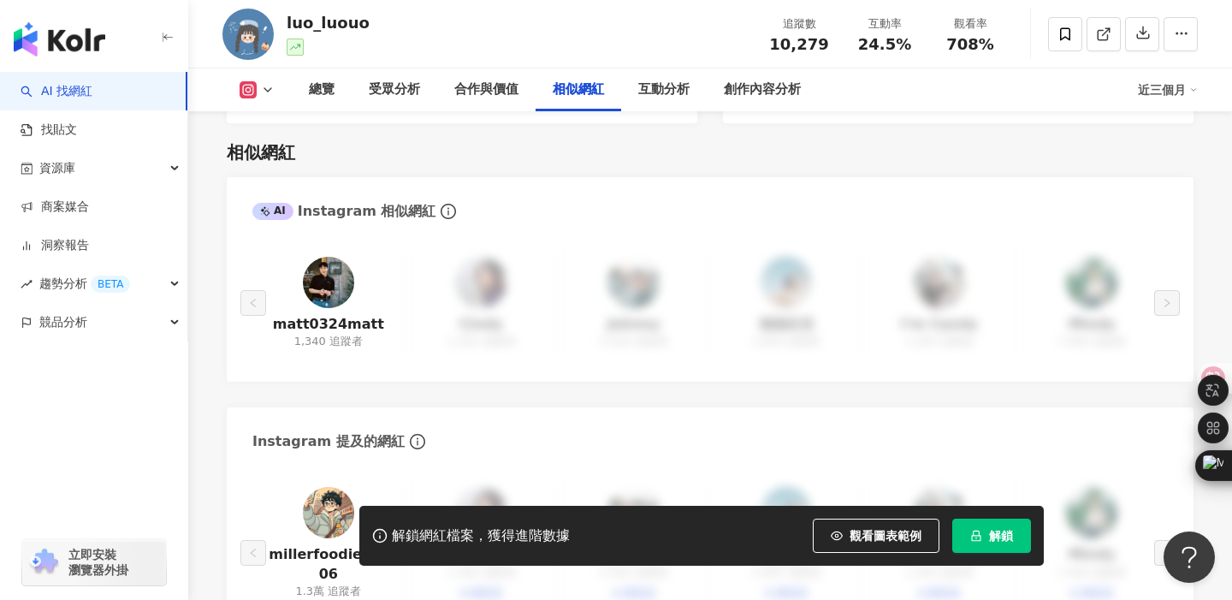
scroll to position [2918, 0]
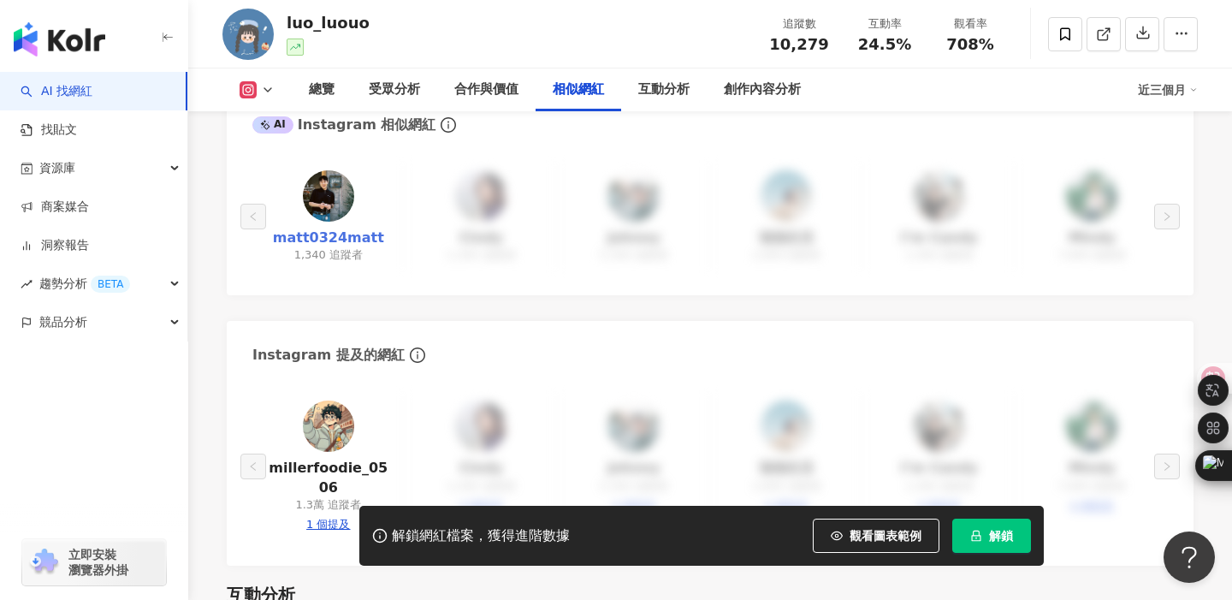
click at [321, 228] on link "matt0324matt" at bounding box center [328, 237] width 111 height 19
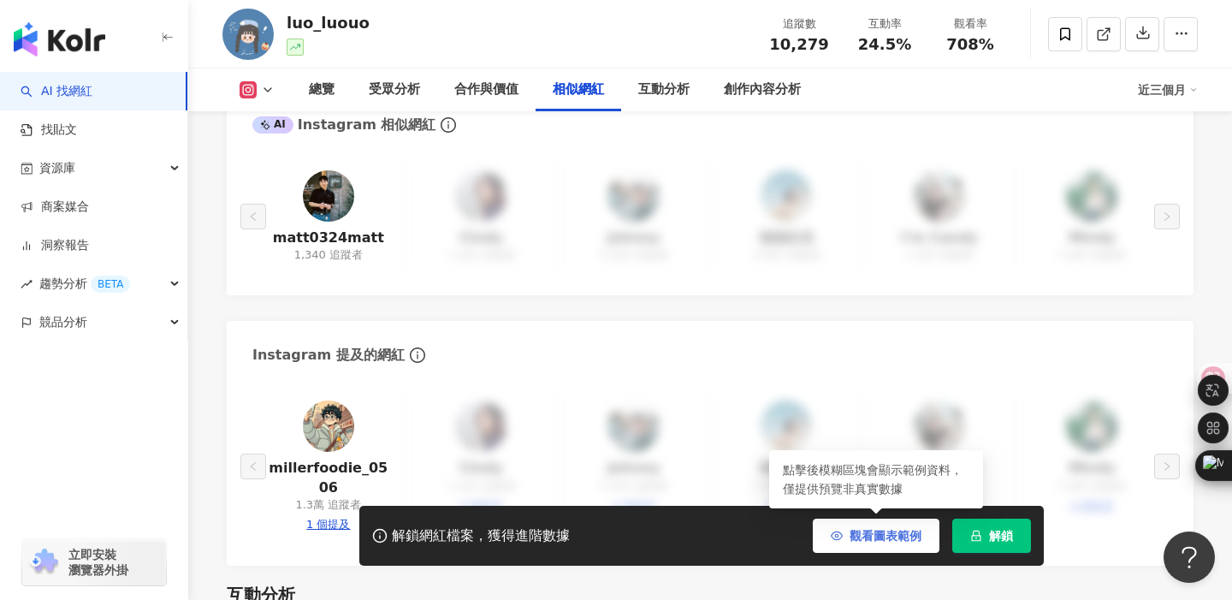
click at [855, 527] on button "觀看圖表範例" at bounding box center [876, 535] width 127 height 34
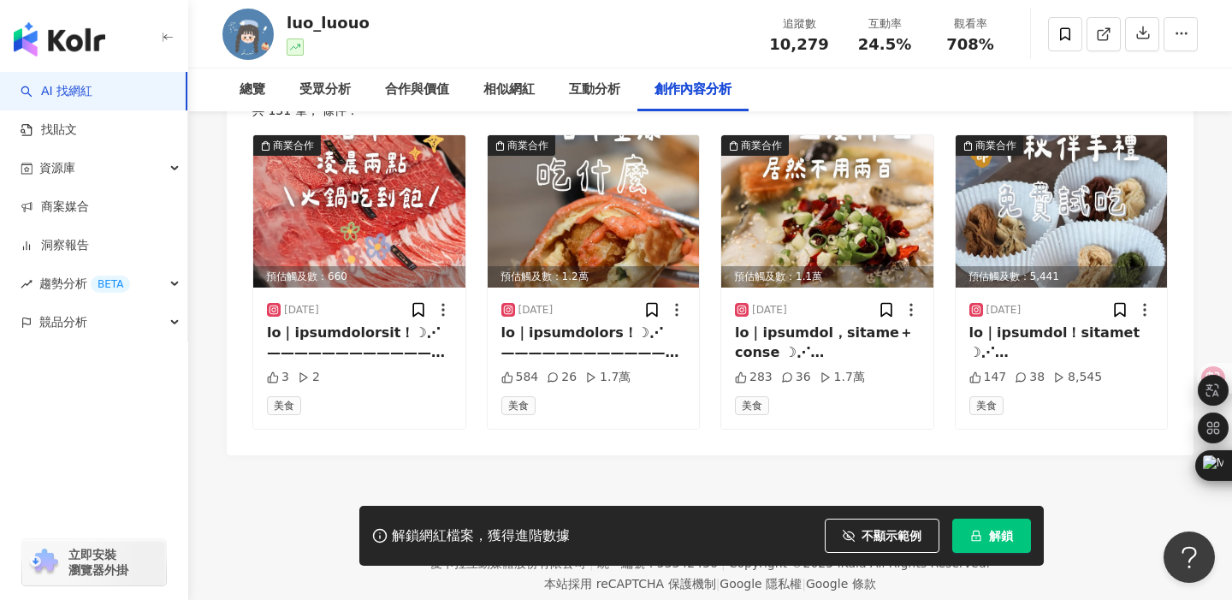
scroll to position [86, 0]
